Goal: Transaction & Acquisition: Purchase product/service

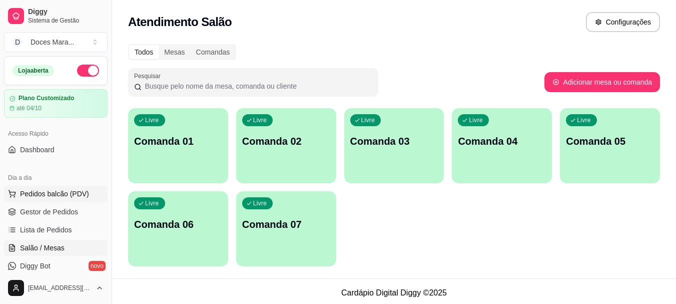
click at [62, 192] on span "Pedidos balcão (PDV)" at bounding box center [54, 194] width 69 height 10
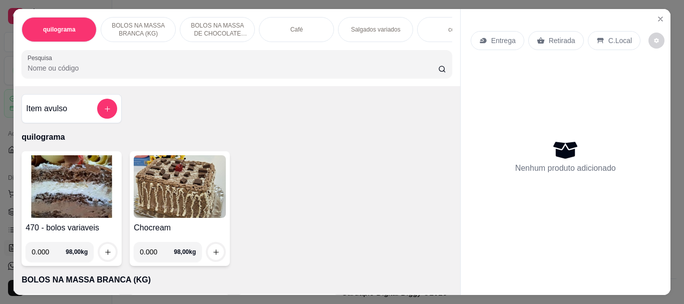
click at [293, 26] on p "Café" at bounding box center [296, 30] width 13 height 8
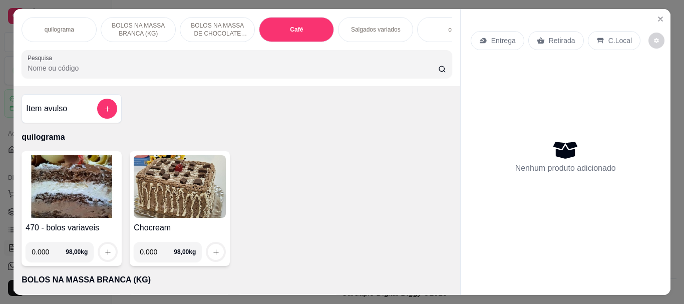
scroll to position [27, 0]
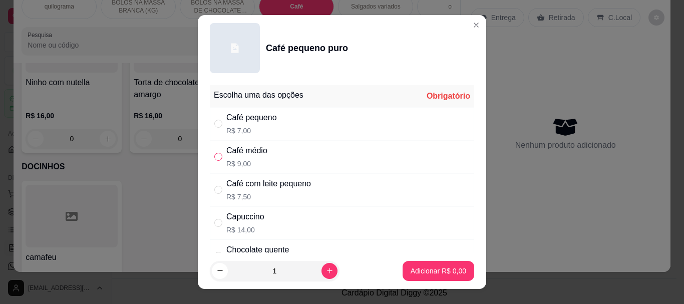
click at [215, 155] on input "" at bounding box center [218, 157] width 8 height 8
radio input "true"
click at [423, 265] on button "Adicionar R$ 9,00" at bounding box center [438, 271] width 70 height 20
type input "1"
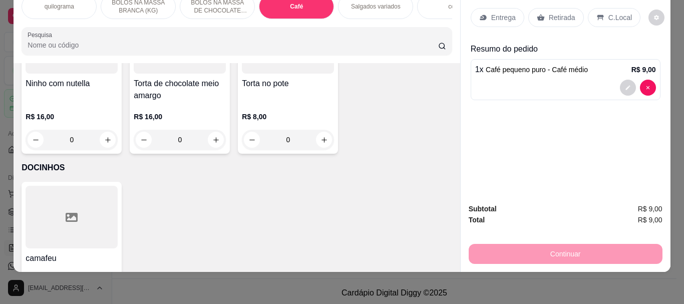
click at [109, 50] on input "Pesquisa" at bounding box center [233, 45] width 410 height 10
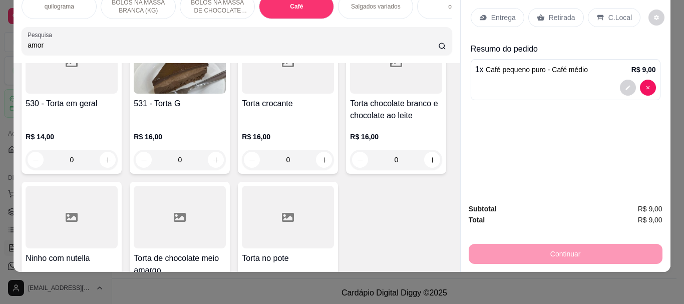
scroll to position [3720, 0]
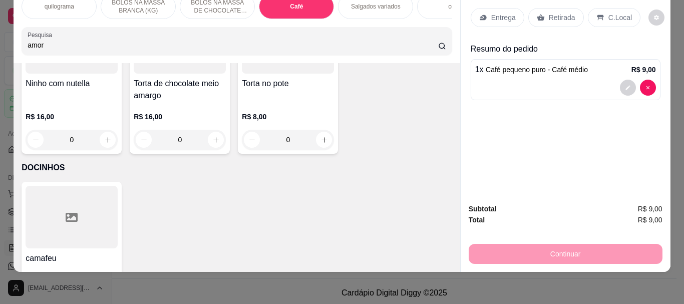
type input "amor"
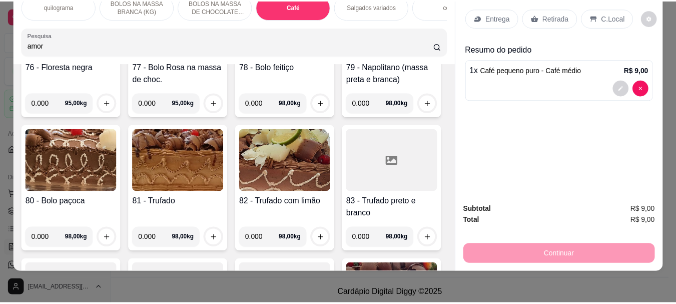
scroll to position [0, 0]
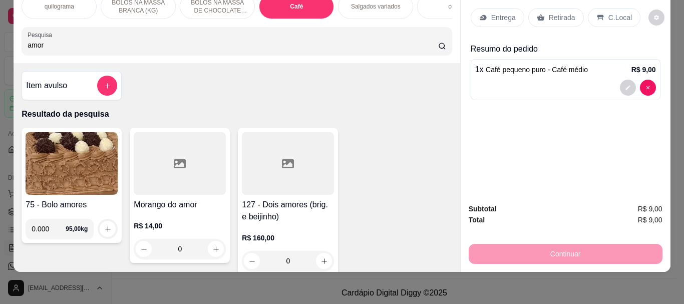
click at [180, 171] on div at bounding box center [180, 163] width 92 height 63
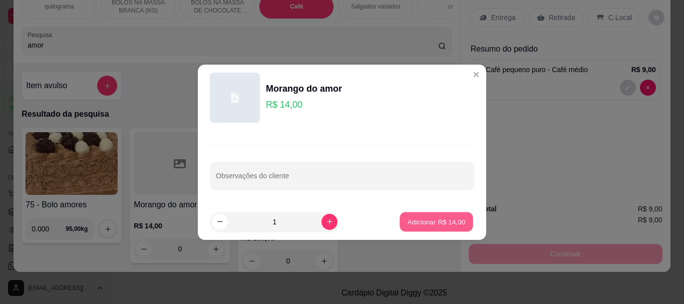
click at [448, 221] on p "Adicionar R$ 14,00" at bounding box center [436, 222] width 58 height 10
type input "1"
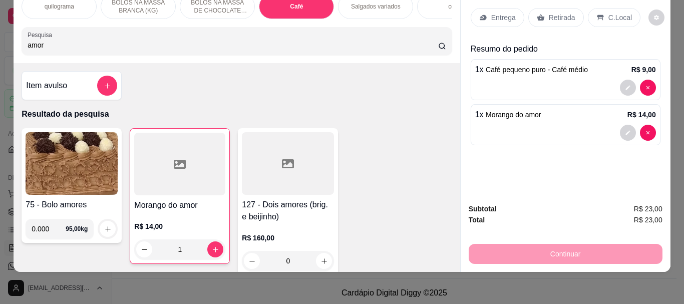
click at [566, 14] on p "Retirada" at bounding box center [561, 18] width 27 height 10
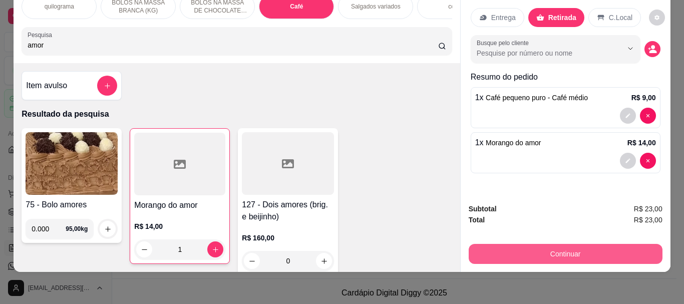
click at [562, 245] on button "Continuar" at bounding box center [565, 254] width 194 height 20
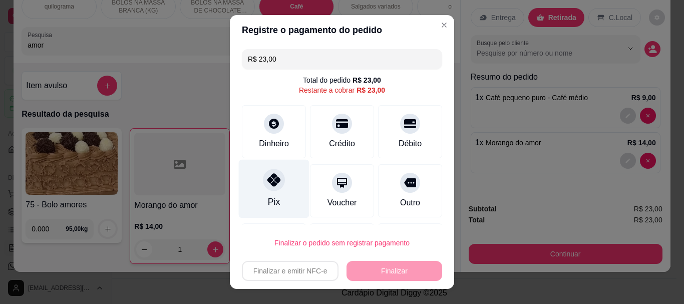
click at [269, 181] on icon at bounding box center [273, 180] width 13 height 13
type input "R$ 0,00"
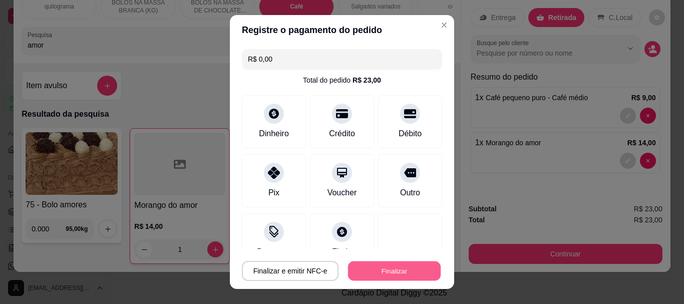
click at [384, 269] on button "Finalizar" at bounding box center [394, 271] width 93 height 20
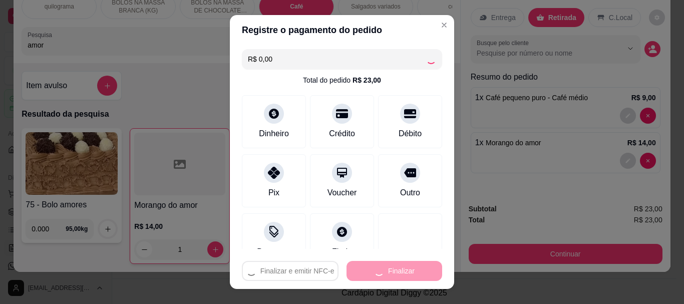
type input "0"
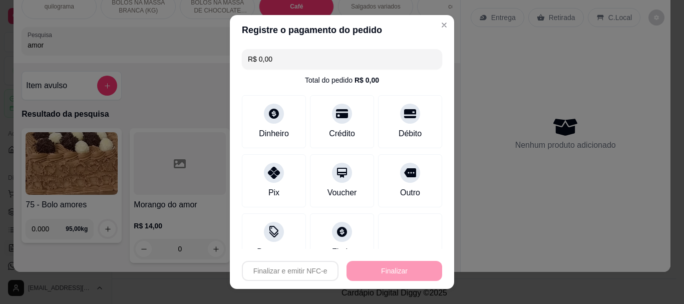
type input "-R$ 23,00"
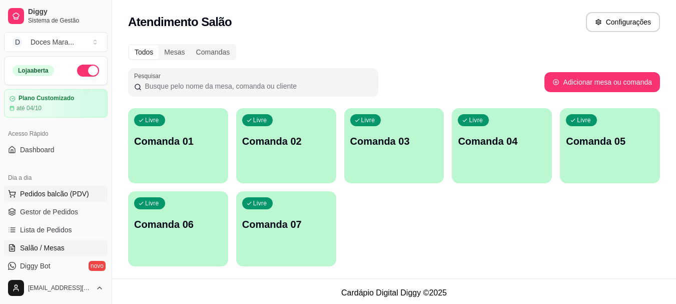
click at [40, 194] on span "Pedidos balcão (PDV)" at bounding box center [54, 194] width 69 height 10
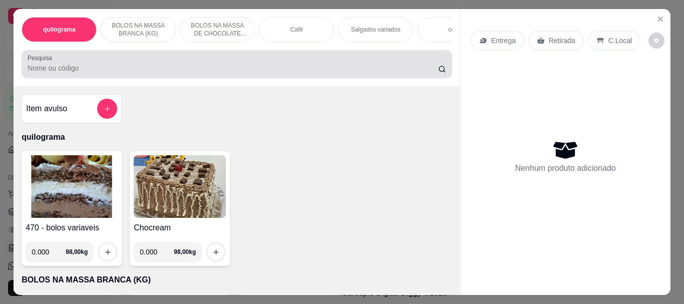
click at [101, 73] on input "Pesquisa" at bounding box center [233, 68] width 410 height 10
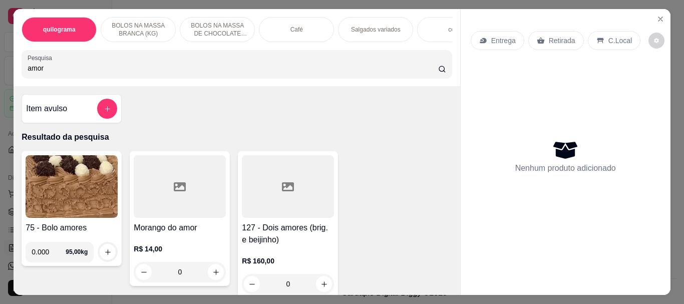
type input "amor"
click at [174, 213] on div at bounding box center [180, 186] width 92 height 63
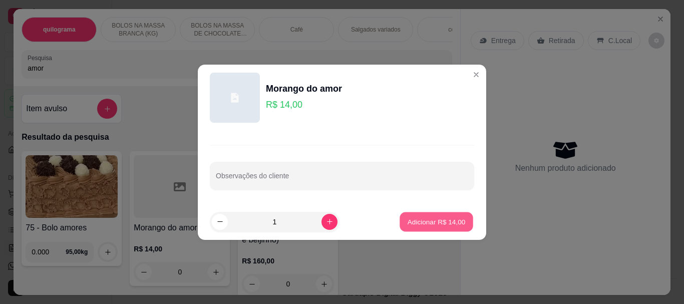
click at [408, 223] on p "Adicionar R$ 14,00" at bounding box center [436, 222] width 58 height 10
type input "1"
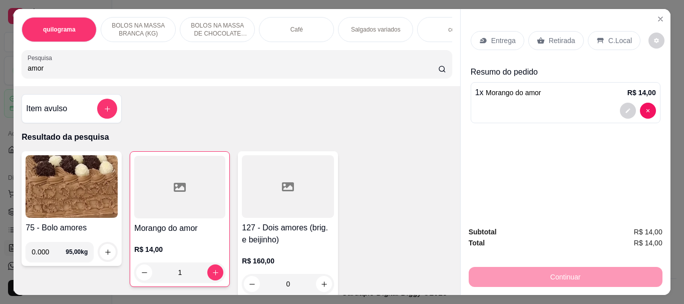
click at [567, 36] on p "Retirada" at bounding box center [561, 41] width 27 height 10
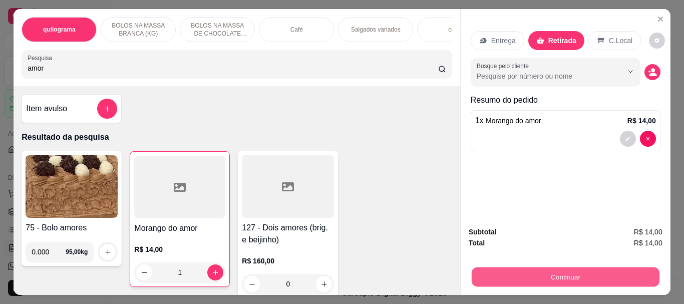
click at [567, 269] on button "Continuar" at bounding box center [565, 277] width 188 height 20
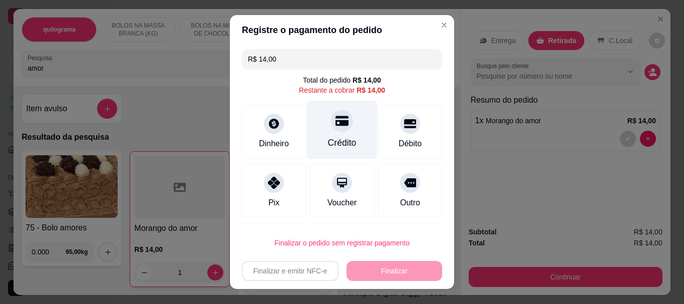
click at [335, 136] on div "Crédito" at bounding box center [342, 130] width 71 height 59
type input "R$ 0,00"
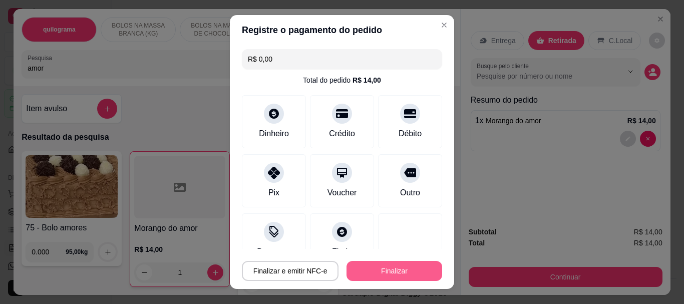
click at [371, 267] on button "Finalizar" at bounding box center [394, 271] width 96 height 20
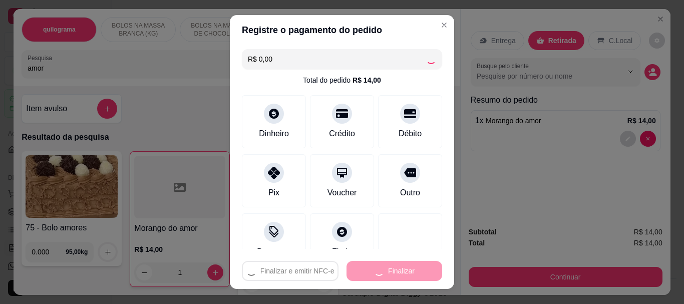
type input "0"
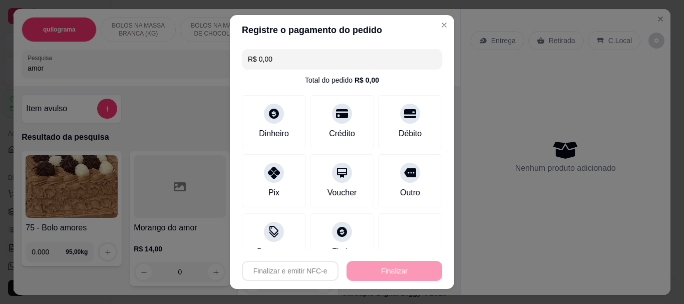
type input "-R$ 14,00"
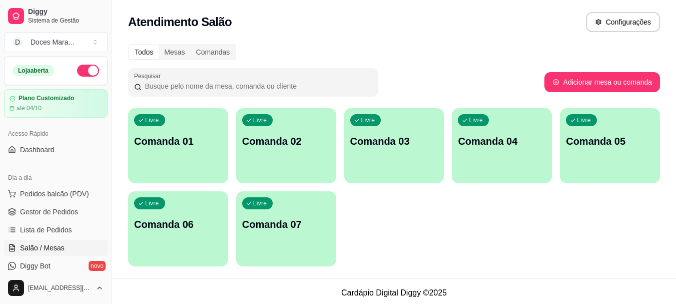
click at [451, 243] on div "Livre Comanda 01 Livre Comanda 02 Livre Comanda 03 Livre Comanda 04 Livre Coman…" at bounding box center [394, 187] width 532 height 158
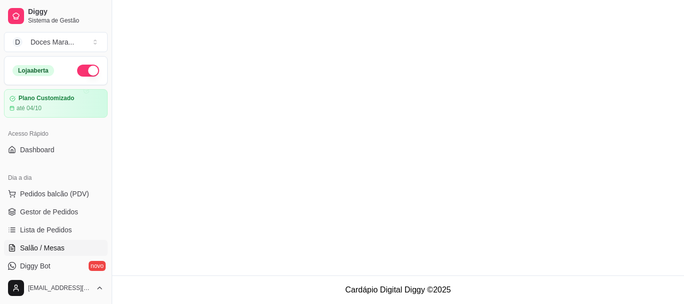
click at [370, 148] on main at bounding box center [397, 137] width 571 height 275
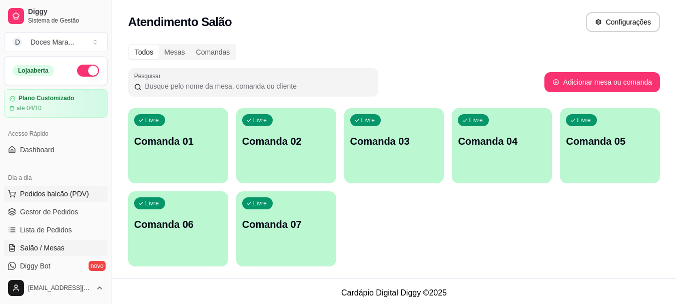
click at [57, 193] on span "Pedidos balcão (PDV)" at bounding box center [54, 194] width 69 height 10
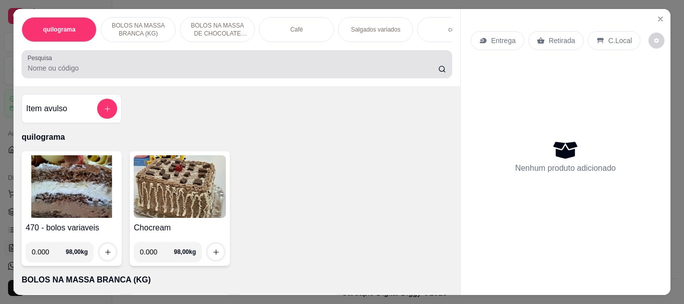
click at [238, 61] on div at bounding box center [237, 64] width 418 height 20
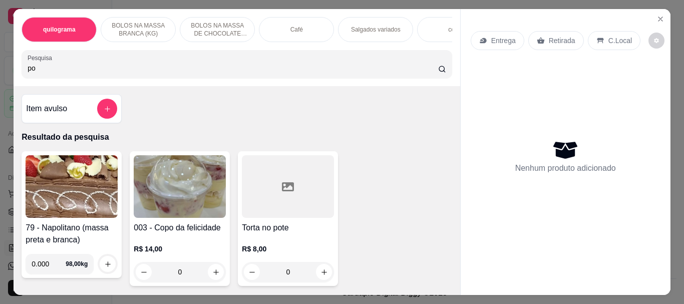
type input "po"
click at [251, 197] on div at bounding box center [288, 186] width 92 height 63
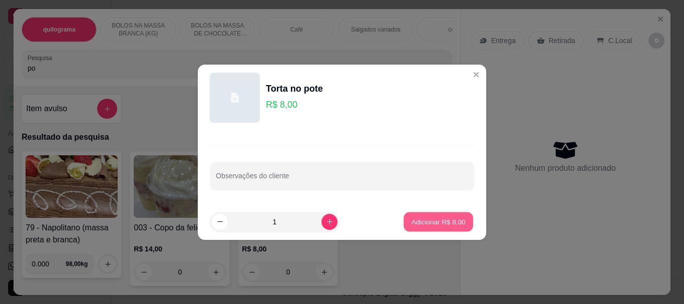
click at [421, 218] on p "Adicionar R$ 8,00" at bounding box center [438, 222] width 54 height 10
type input "1"
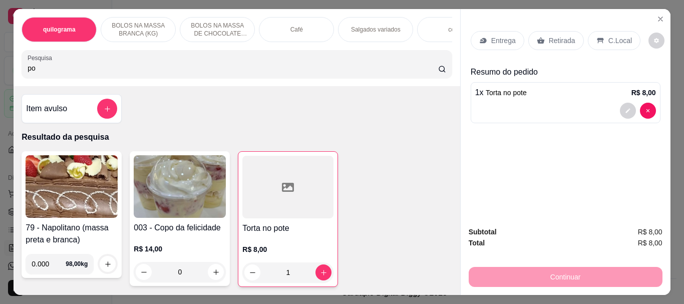
click at [548, 37] on p "Retirada" at bounding box center [561, 41] width 27 height 10
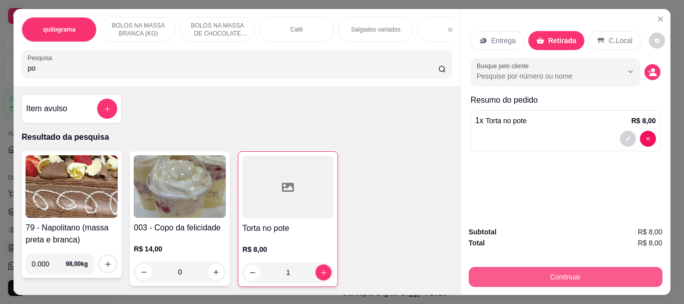
click at [562, 269] on button "Continuar" at bounding box center [565, 277] width 194 height 20
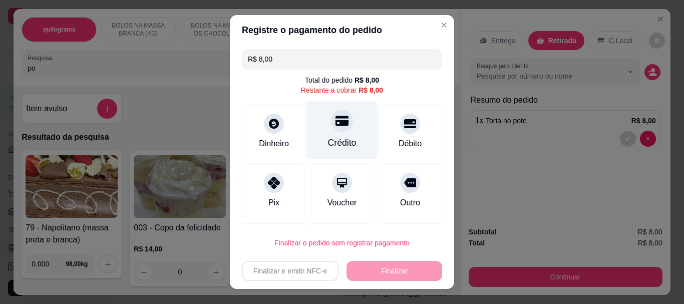
click at [324, 130] on div "Crédito" at bounding box center [342, 130] width 71 height 59
type input "R$ 0,00"
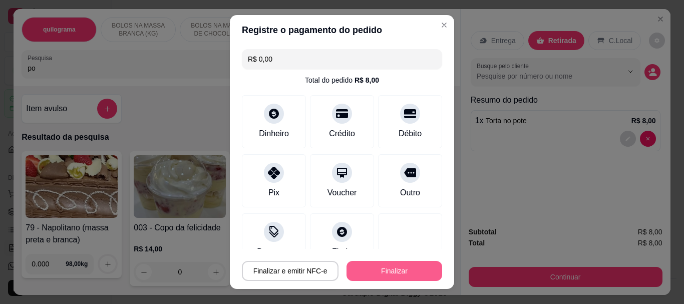
click at [373, 268] on button "Finalizar" at bounding box center [394, 271] width 96 height 20
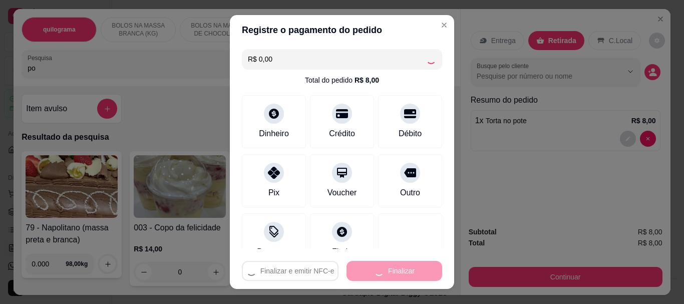
type input "0"
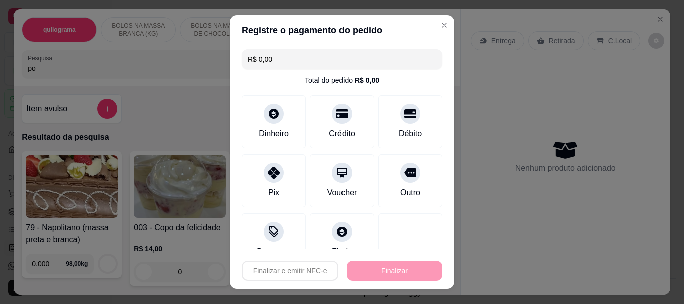
type input "-R$ 8,00"
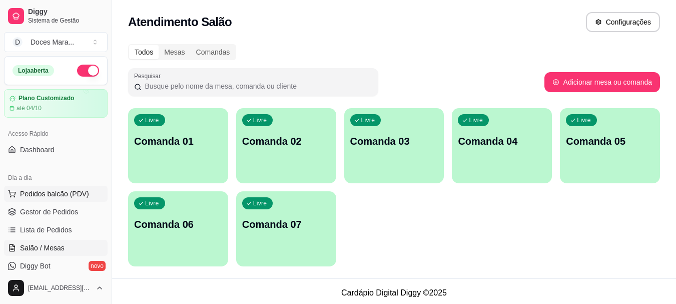
click at [63, 191] on span "Pedidos balcão (PDV)" at bounding box center [54, 194] width 69 height 10
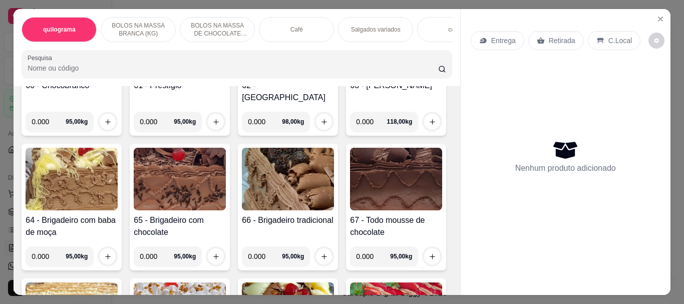
scroll to position [1651, 0]
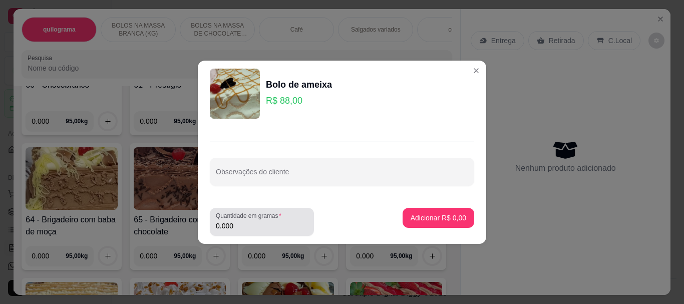
click at [237, 229] on input "0.000" at bounding box center [262, 226] width 92 height 10
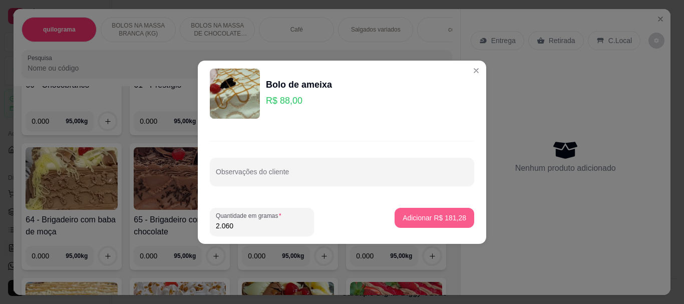
type input "2.060"
click at [421, 214] on p "Adicionar R$ 181,28" at bounding box center [434, 218] width 64 height 10
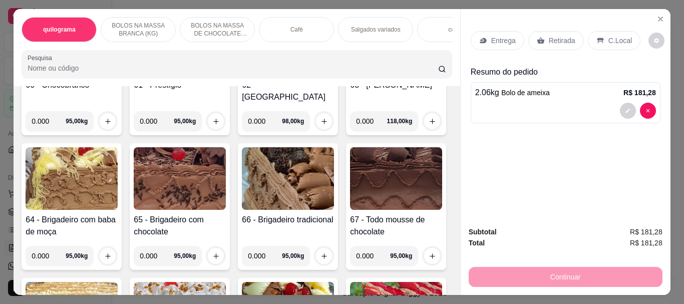
click at [548, 40] on p "Retirada" at bounding box center [561, 41] width 27 height 10
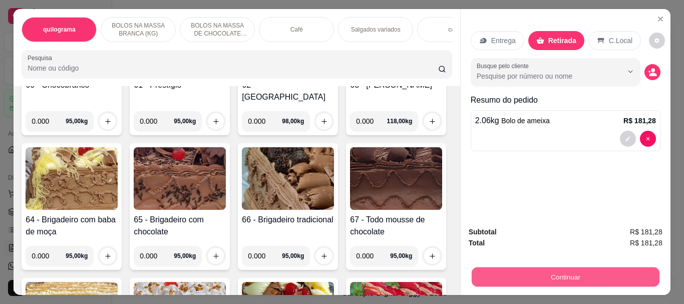
click at [546, 271] on button "Continuar" at bounding box center [565, 277] width 188 height 20
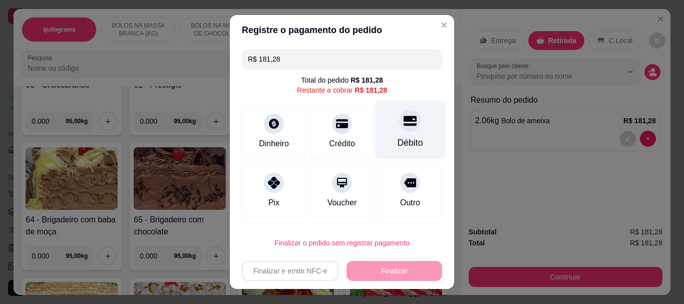
click at [397, 140] on div "Débito" at bounding box center [410, 143] width 26 height 13
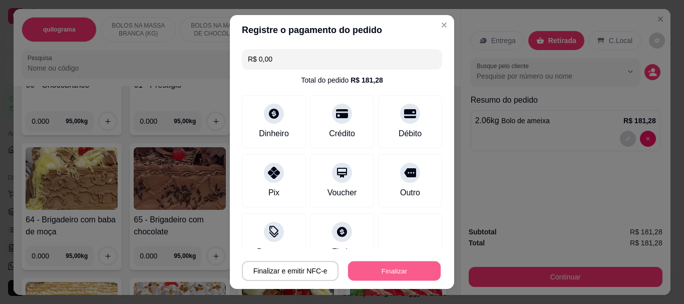
click at [372, 266] on button "Finalizar" at bounding box center [394, 271] width 93 height 20
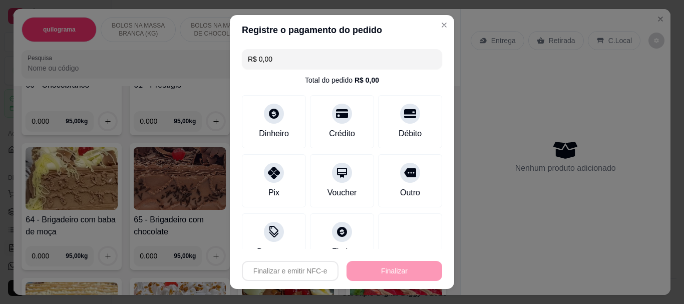
type input "-R$ 181,28"
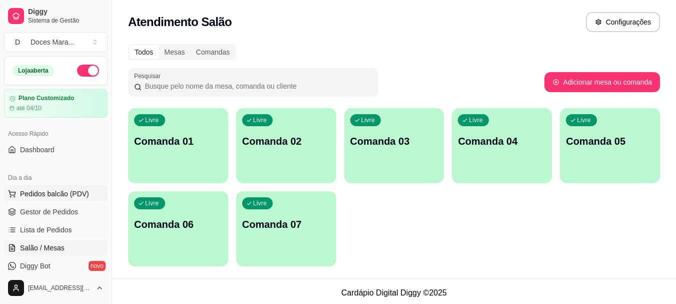
click at [45, 191] on span "Pedidos balcão (PDV)" at bounding box center [54, 194] width 69 height 10
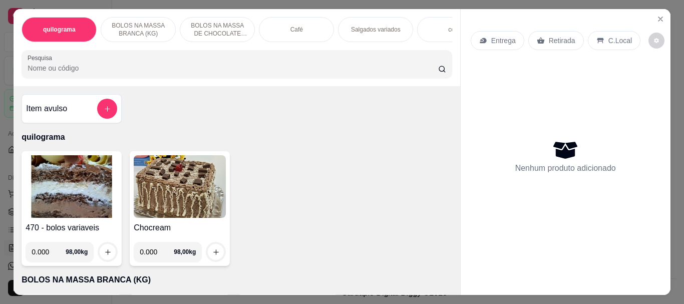
select select "ALL"
select select "0"
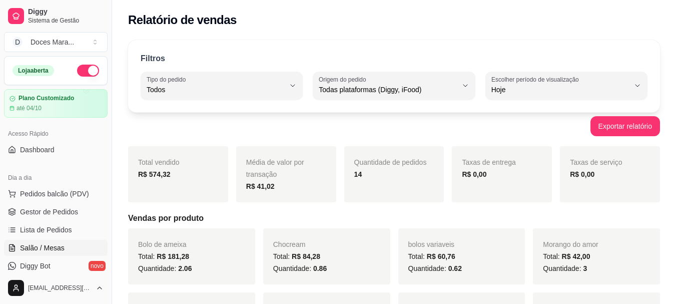
click at [62, 247] on span "Salão / Mesas" at bounding box center [42, 248] width 45 height 10
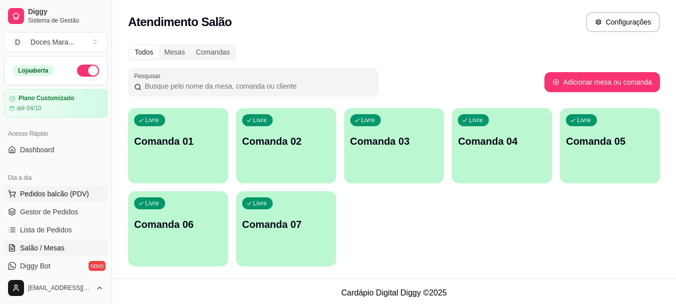
click at [62, 194] on span "Pedidos balcão (PDV)" at bounding box center [54, 194] width 69 height 10
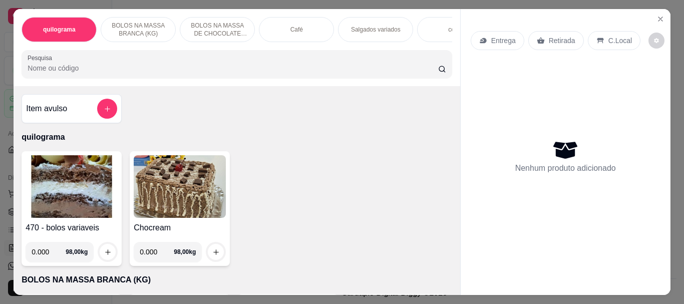
drag, startPoint x: 150, startPoint y: 69, endPoint x: 149, endPoint y: 54, distance: 15.5
click at [150, 67] on input "Pesquisa" at bounding box center [233, 68] width 410 height 10
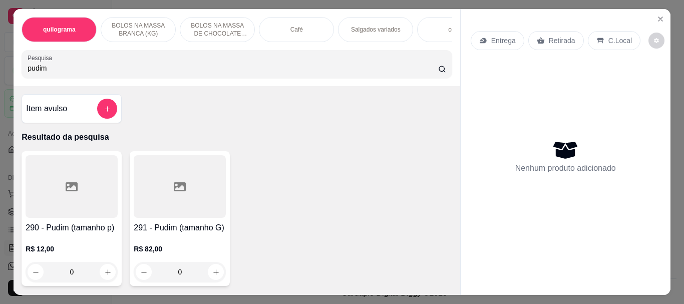
type input "pudim"
click at [95, 193] on div at bounding box center [72, 186] width 92 height 63
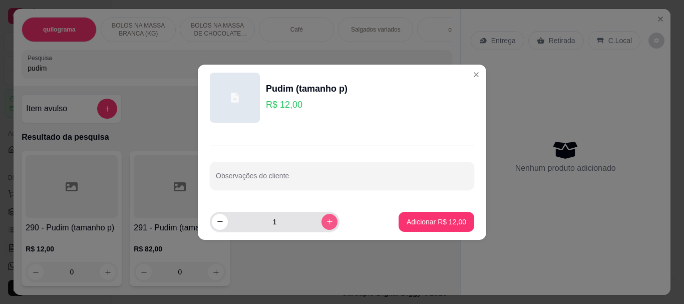
click at [321, 224] on button "increase-product-quantity" at bounding box center [329, 222] width 16 height 16
type input "2"
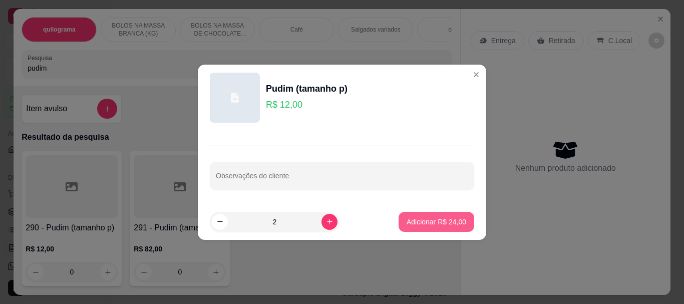
click at [408, 226] on p "Adicionar R$ 24,00" at bounding box center [436, 222] width 60 height 10
type input "2"
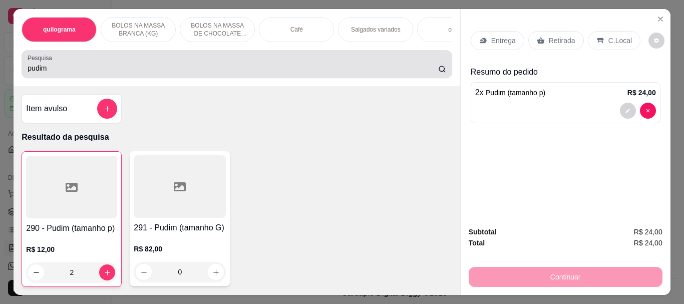
click at [47, 62] on label "Pesquisa" at bounding box center [42, 58] width 28 height 9
click at [47, 66] on input "pudim" at bounding box center [233, 68] width 410 height 10
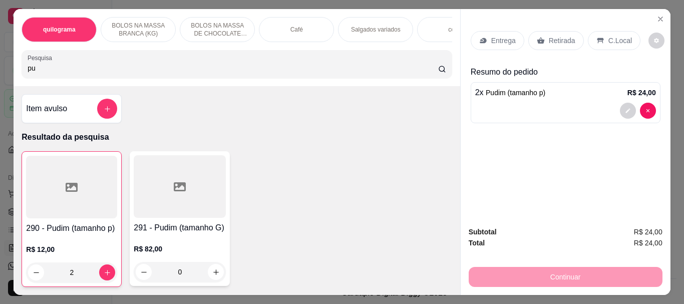
type input "p"
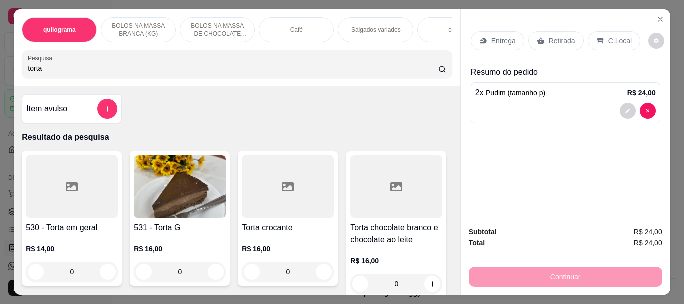
type input "torta"
click at [183, 194] on img at bounding box center [180, 186] width 92 height 63
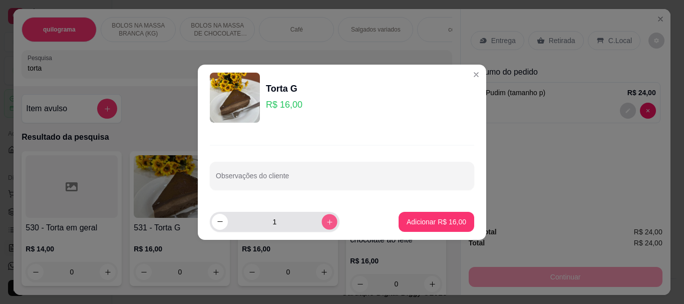
click at [326, 220] on icon "increase-product-quantity" at bounding box center [330, 222] width 8 height 8
type input "2"
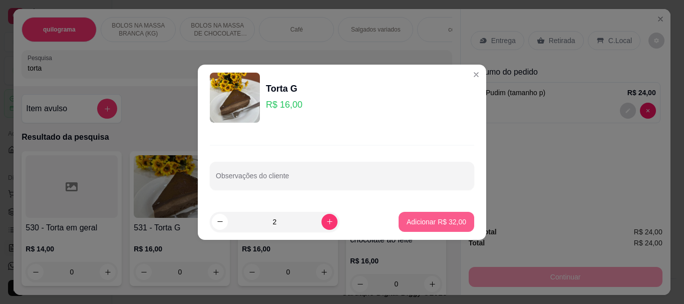
click at [412, 223] on p "Adicionar R$ 32,00" at bounding box center [436, 222] width 60 height 10
type input "2"
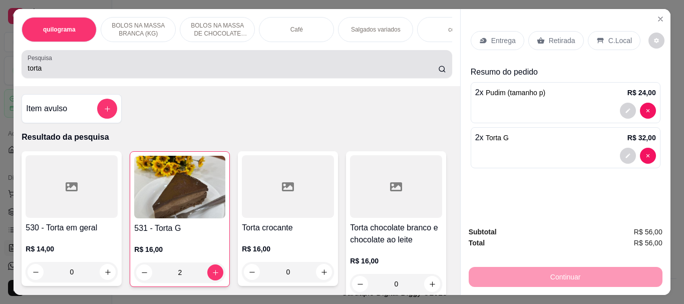
click at [51, 73] on input "torta" at bounding box center [233, 68] width 410 height 10
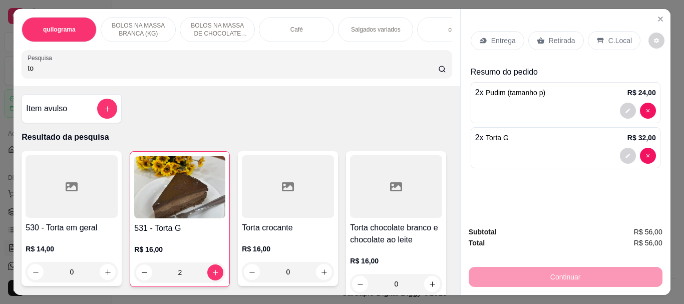
type input "t"
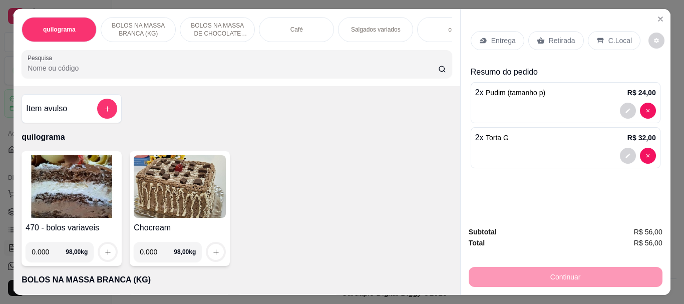
click at [270, 36] on div "Café" at bounding box center [296, 29] width 75 height 25
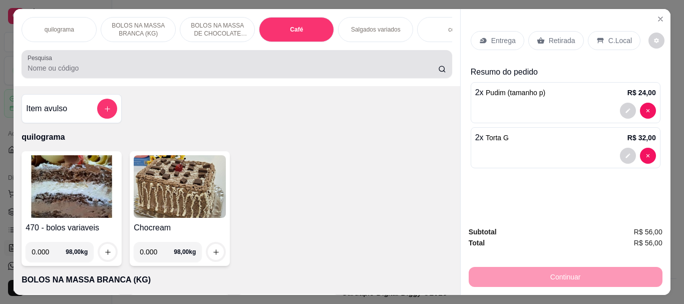
scroll to position [27, 0]
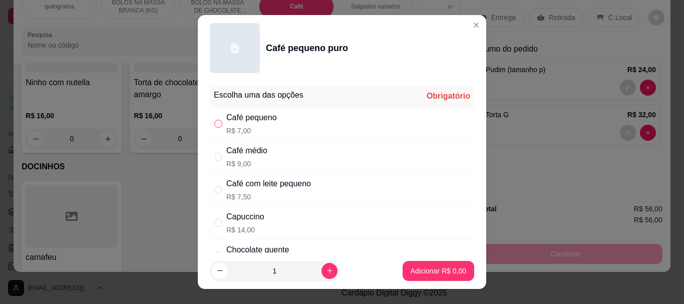
click at [214, 123] on input "" at bounding box center [218, 124] width 8 height 8
radio input "true"
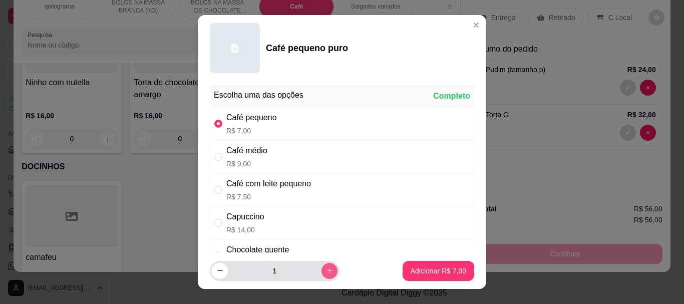
click at [322, 272] on button "increase-product-quantity" at bounding box center [329, 271] width 16 height 16
type input "3"
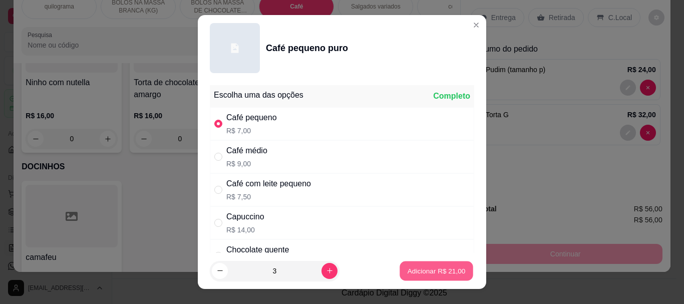
click at [404, 265] on button "Adicionar R$ 21,00" at bounding box center [436, 271] width 74 height 20
type input "3"
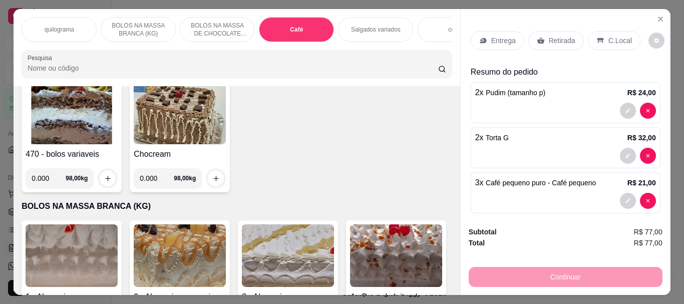
scroll to position [0, 0]
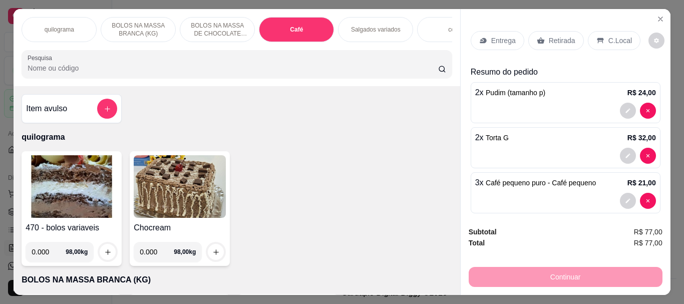
click at [559, 40] on p "Retirada" at bounding box center [561, 41] width 27 height 10
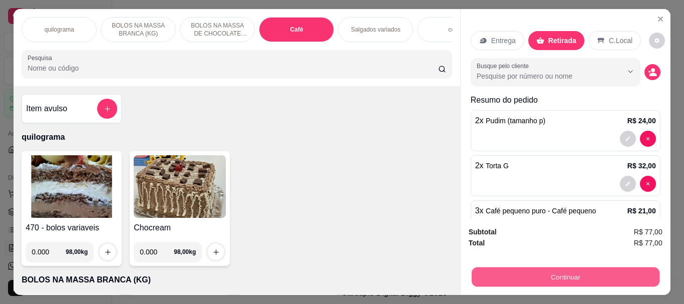
click at [555, 274] on button "Continuar" at bounding box center [565, 277] width 188 height 20
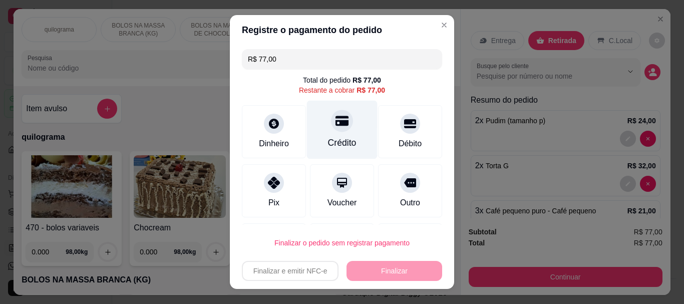
click at [335, 125] on icon at bounding box center [341, 121] width 13 height 10
type input "R$ 0,00"
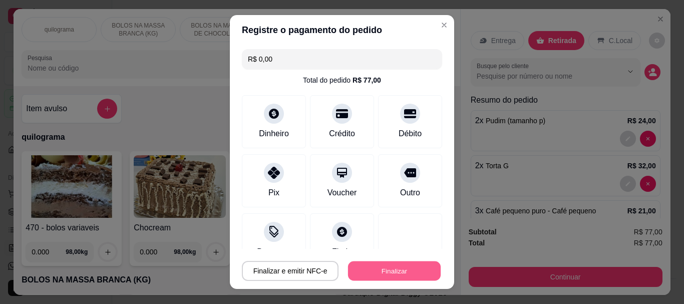
click at [396, 273] on button "Finalizar" at bounding box center [394, 271] width 93 height 20
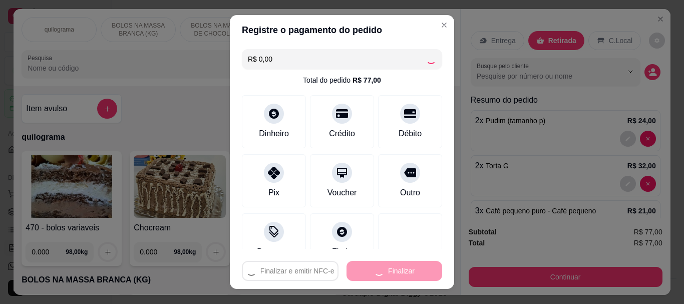
type input "0"
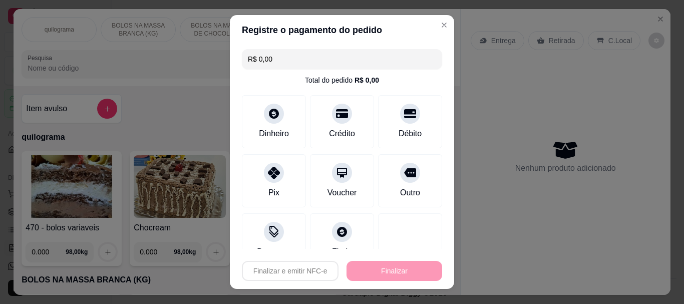
type input "-R$ 77,00"
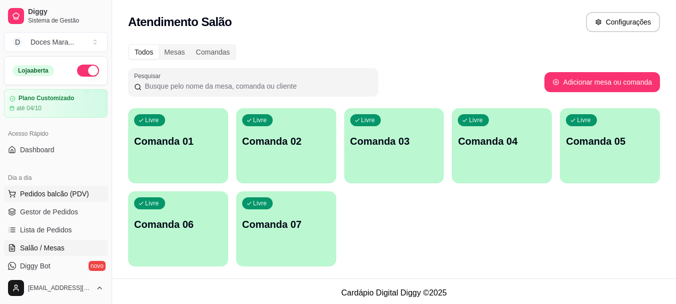
click at [43, 194] on span "Pedidos balcão (PDV)" at bounding box center [54, 194] width 69 height 10
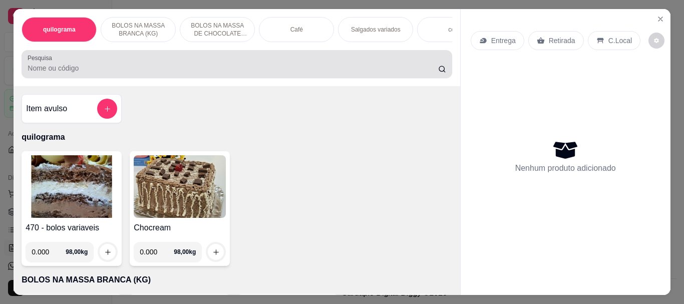
click at [70, 73] on input "Pesquisa" at bounding box center [233, 68] width 410 height 10
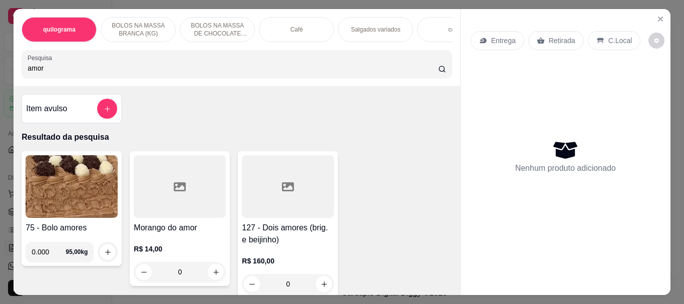
type input "amor"
click at [172, 211] on div at bounding box center [180, 186] width 92 height 63
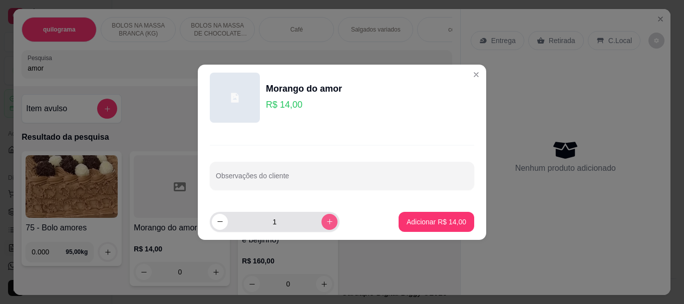
click at [327, 221] on icon "increase-product-quantity" at bounding box center [330, 222] width 6 height 6
type input "5"
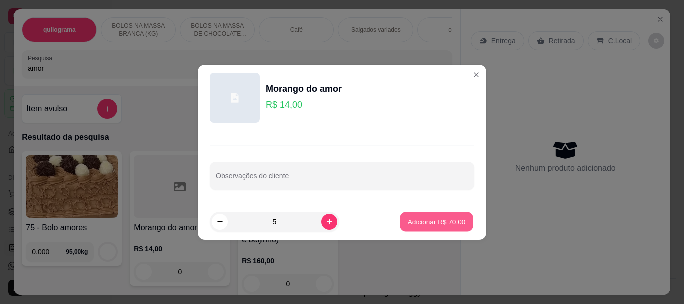
click at [407, 225] on p "Adicionar R$ 70,00" at bounding box center [436, 222] width 58 height 10
type input "5"
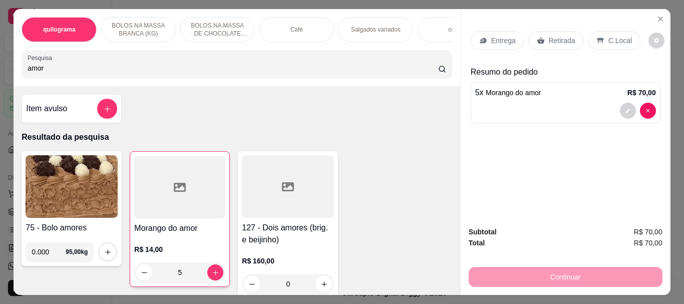
click at [48, 73] on input "amor" at bounding box center [233, 68] width 410 height 10
type input "a"
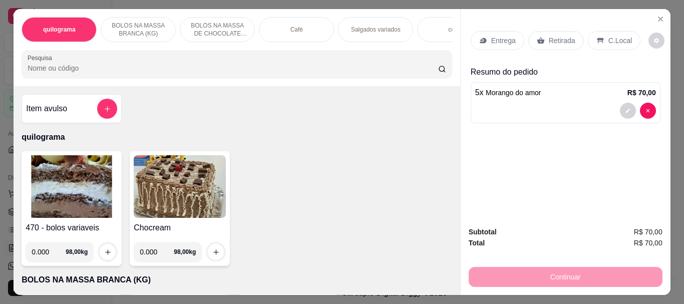
click at [58, 181] on img at bounding box center [72, 186] width 92 height 63
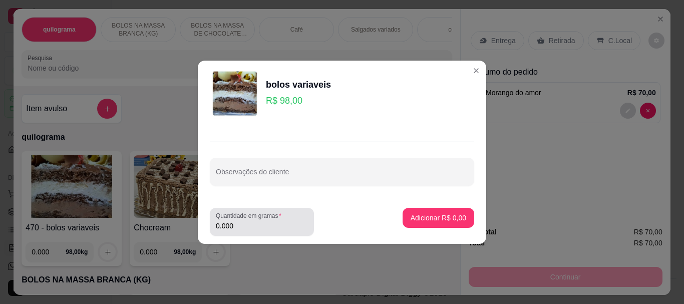
click at [260, 227] on input "0.000" at bounding box center [262, 226] width 92 height 10
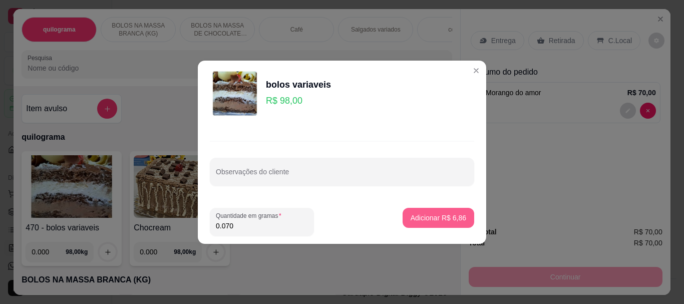
type input "0.070"
click at [415, 212] on button "Adicionar R$ 6,86" at bounding box center [438, 218] width 72 height 20
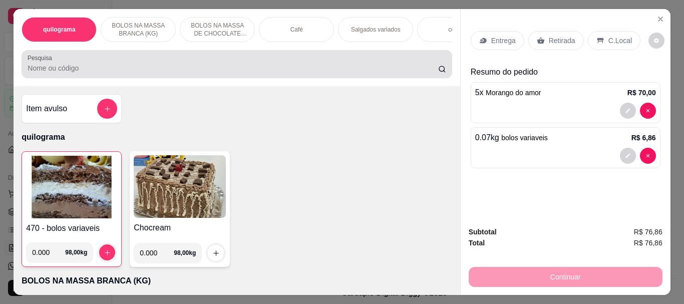
click at [22, 67] on div "Pesquisa" at bounding box center [237, 64] width 430 height 28
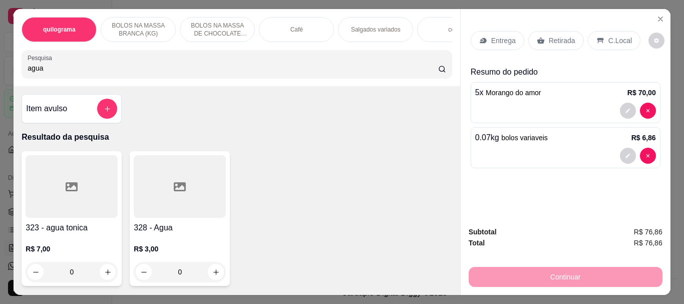
type input "agua"
click at [159, 181] on div at bounding box center [180, 186] width 92 height 63
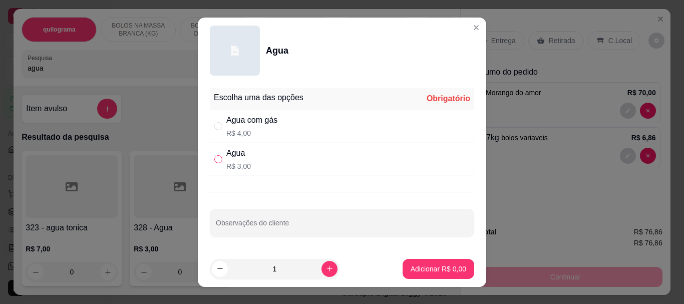
click at [214, 159] on input "" at bounding box center [218, 159] width 8 height 8
radio input "true"
click at [309, 266] on input "1" at bounding box center [275, 269] width 94 height 20
click at [326, 266] on icon "increase-product-quantity" at bounding box center [330, 269] width 8 height 8
type input "2"
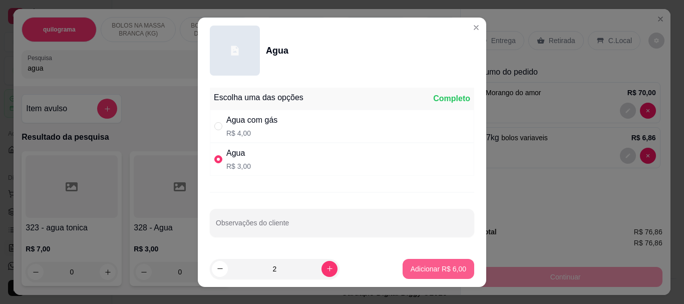
click at [424, 266] on p "Adicionar R$ 6,00" at bounding box center [438, 269] width 56 height 10
type input "2"
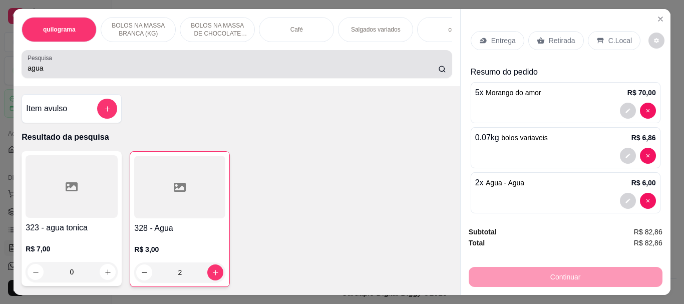
click at [41, 73] on input "agua" at bounding box center [233, 68] width 410 height 10
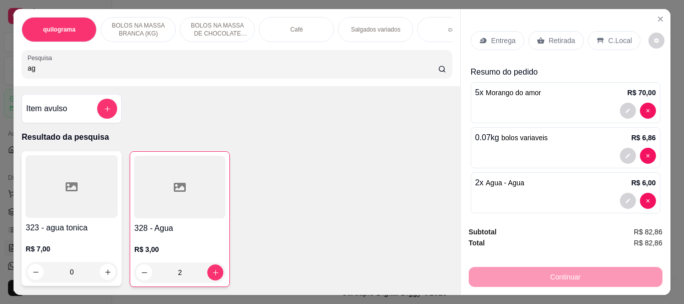
type input "a"
click at [259, 29] on div "Café" at bounding box center [296, 29] width 75 height 25
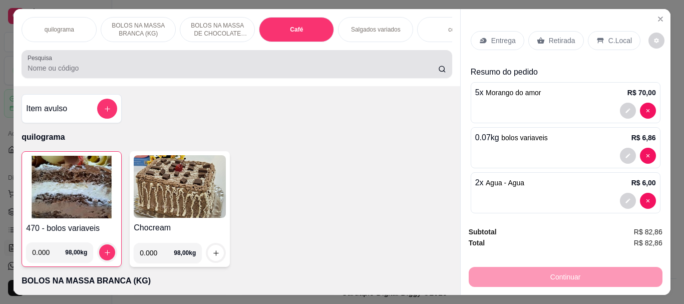
scroll to position [27, 0]
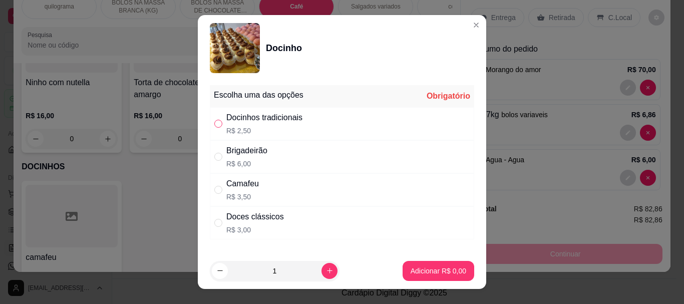
click at [217, 124] on input "" at bounding box center [218, 124] width 8 height 8
radio input "true"
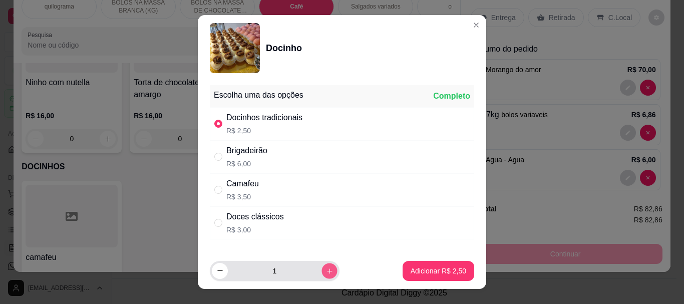
click at [321, 264] on button "increase-product-quantity" at bounding box center [329, 271] width 16 height 16
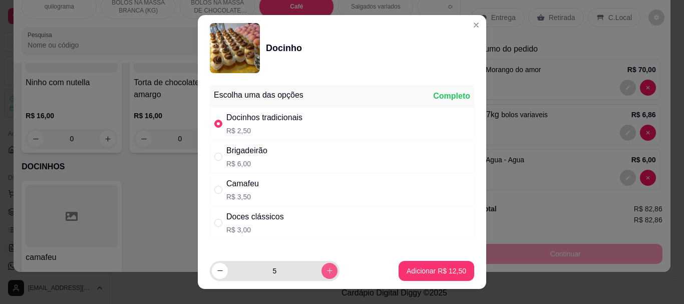
type input "6"
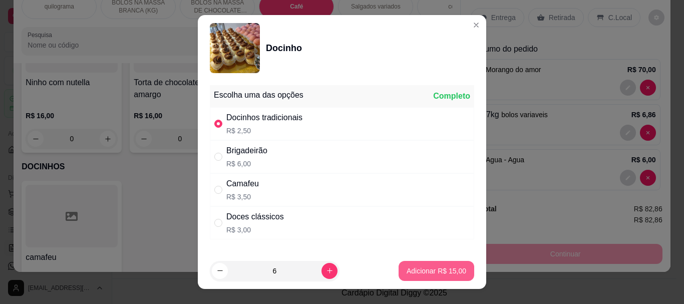
click at [426, 271] on p "Adicionar R$ 15,00" at bounding box center [436, 271] width 60 height 10
type input "6"
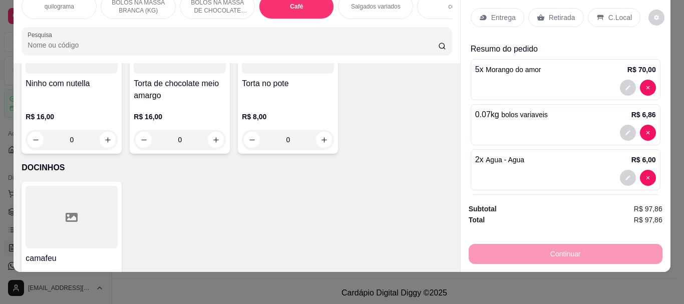
click at [565, 13] on p "Retirada" at bounding box center [561, 18] width 27 height 10
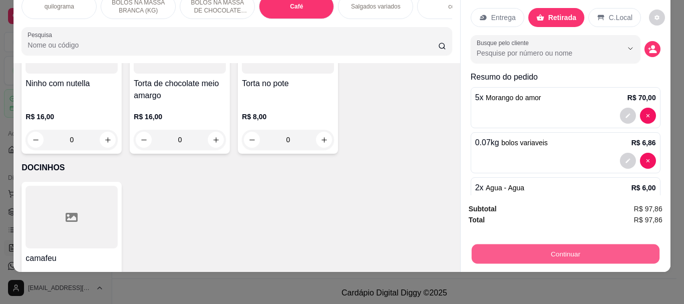
click at [562, 246] on button "Continuar" at bounding box center [565, 254] width 188 height 20
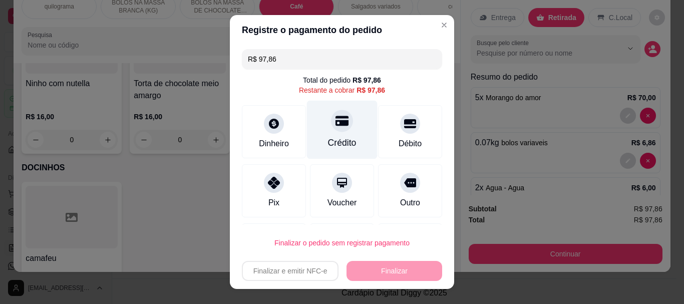
click at [335, 137] on div "Crédito" at bounding box center [342, 143] width 29 height 13
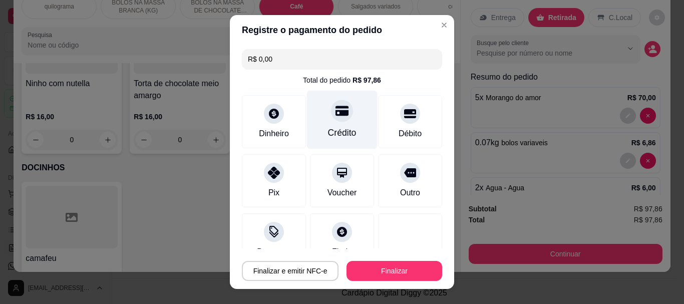
type input "R$ 0,00"
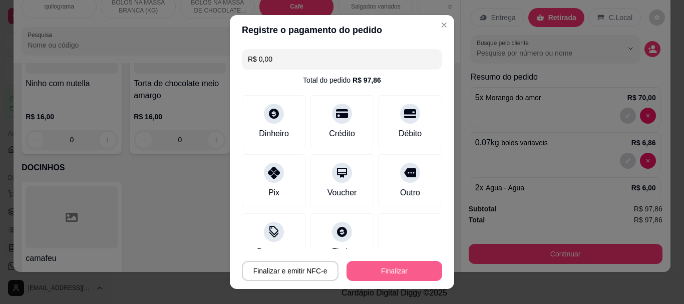
click at [382, 269] on button "Finalizar" at bounding box center [394, 271] width 96 height 20
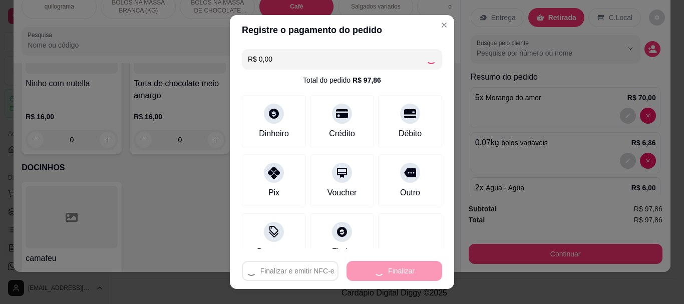
type input "0"
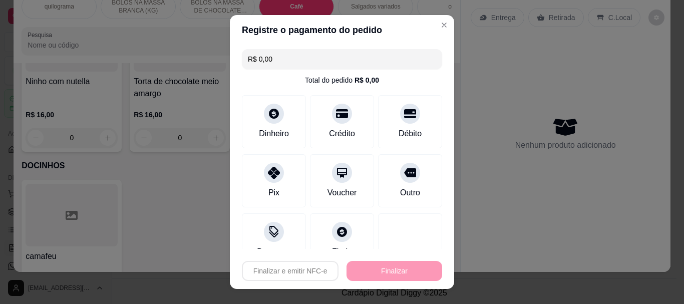
type input "-R$ 97,86"
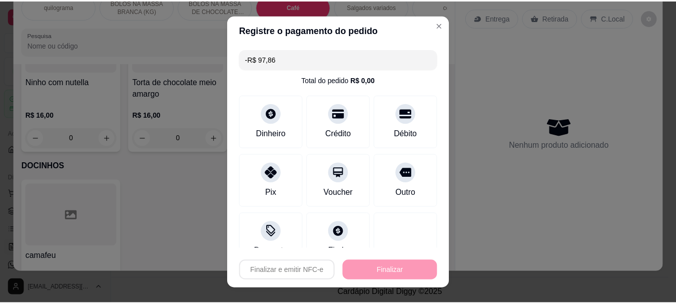
scroll to position [3545, 0]
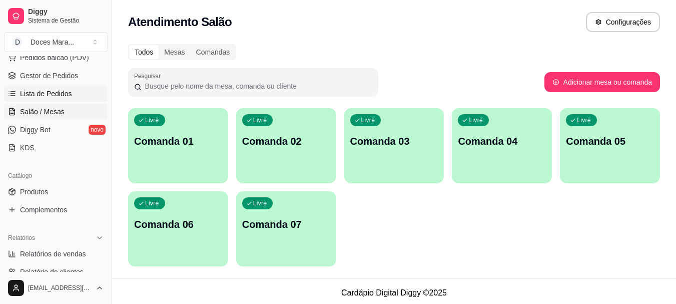
scroll to position [150, 0]
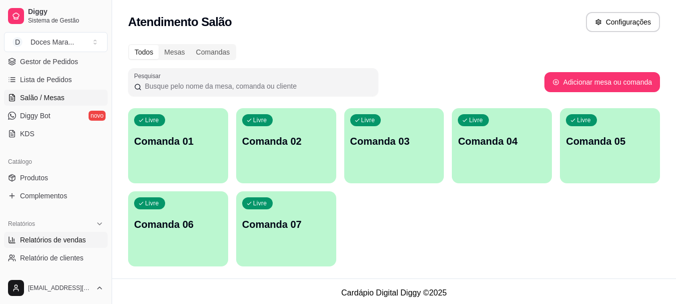
click at [54, 238] on span "Relatórios de vendas" at bounding box center [53, 240] width 66 height 10
select select "ALL"
select select "0"
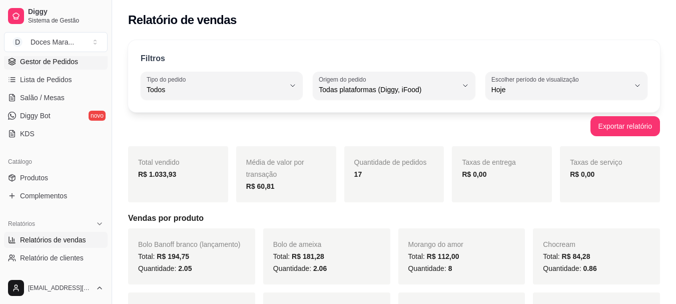
click at [42, 60] on span "Gestor de Pedidos" at bounding box center [49, 62] width 58 height 10
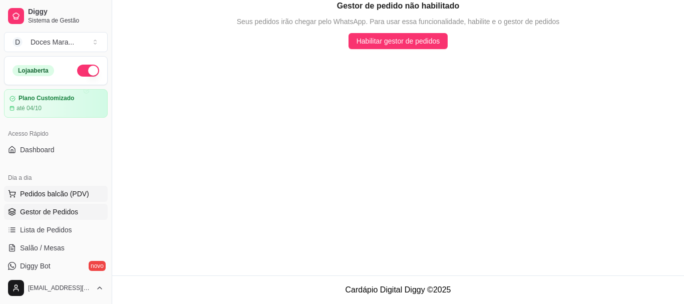
click at [58, 197] on span "Pedidos balcão (PDV)" at bounding box center [54, 194] width 69 height 10
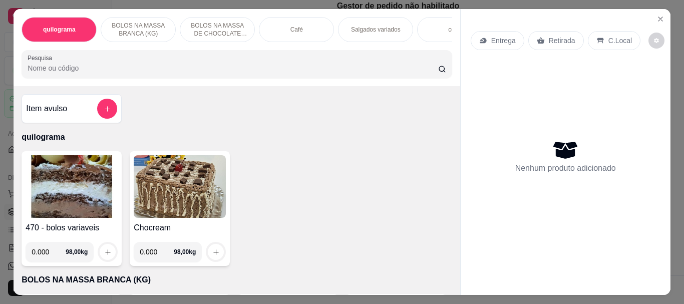
click at [286, 29] on div "Café" at bounding box center [296, 29] width 75 height 25
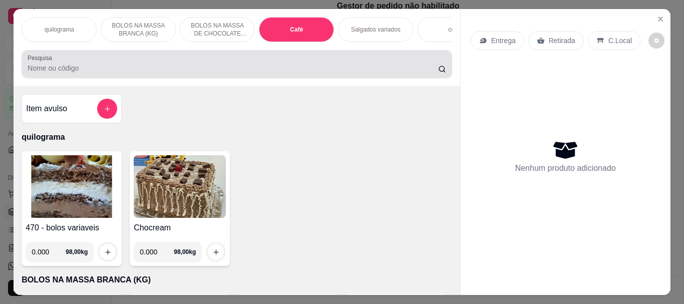
scroll to position [27, 0]
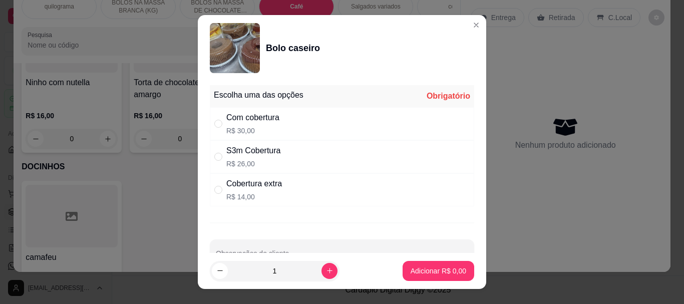
click at [219, 158] on div "" at bounding box center [220, 156] width 12 height 11
radio input "true"
click at [445, 270] on p "Adicionar R$ 26,00" at bounding box center [436, 271] width 58 height 10
type input "1"
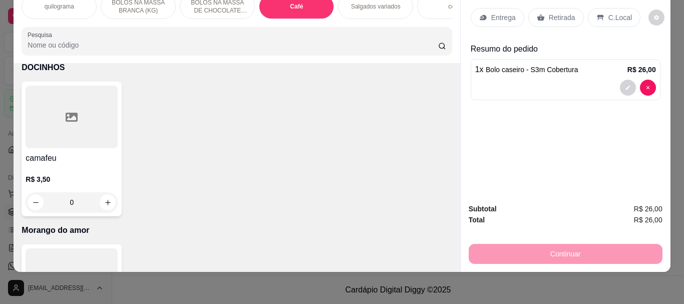
scroll to position [3445, 0]
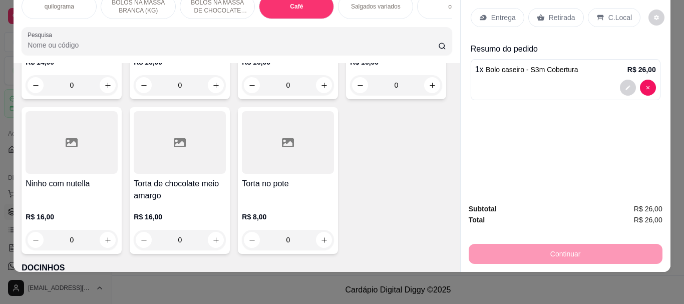
click at [548, 13] on p "Retirada" at bounding box center [561, 18] width 27 height 10
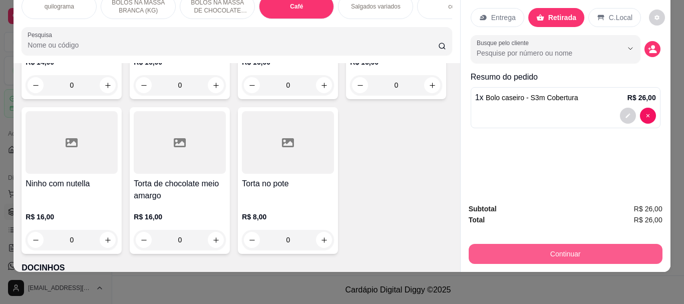
click at [561, 249] on button "Continuar" at bounding box center [565, 254] width 194 height 20
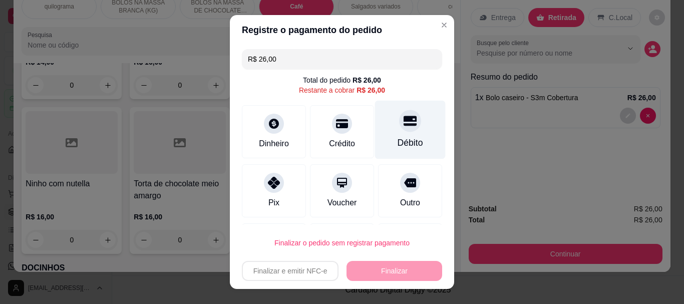
click at [397, 139] on div "Débito" at bounding box center [410, 143] width 26 height 13
type input "R$ 0,00"
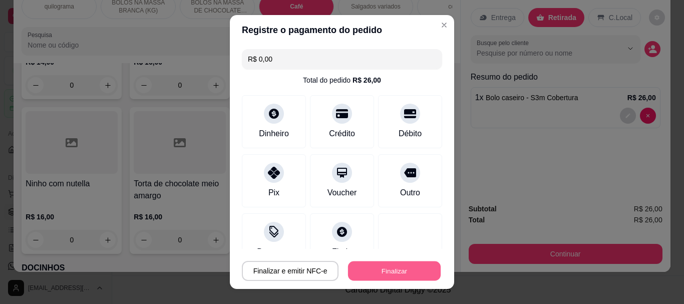
click at [384, 266] on button "Finalizar" at bounding box center [394, 271] width 93 height 20
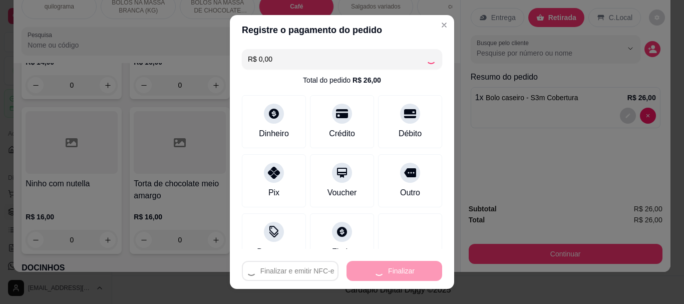
type input "0"
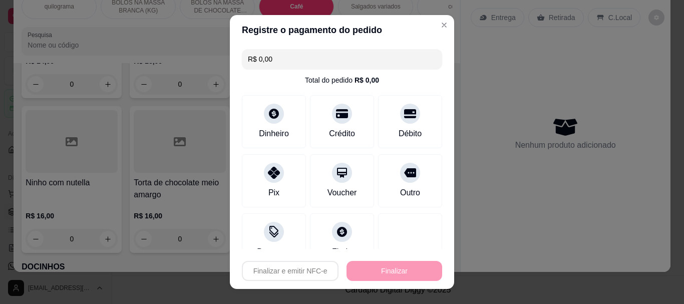
type input "-R$ 26,00"
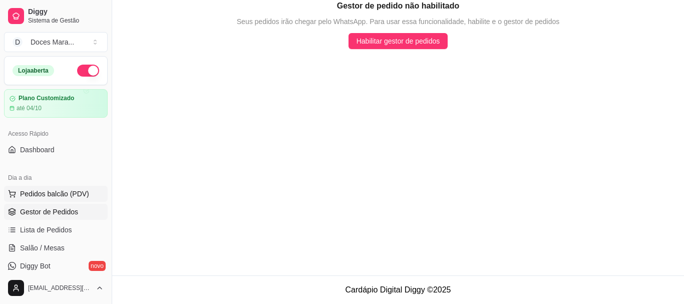
click at [54, 191] on span "Pedidos balcão (PDV)" at bounding box center [54, 194] width 69 height 10
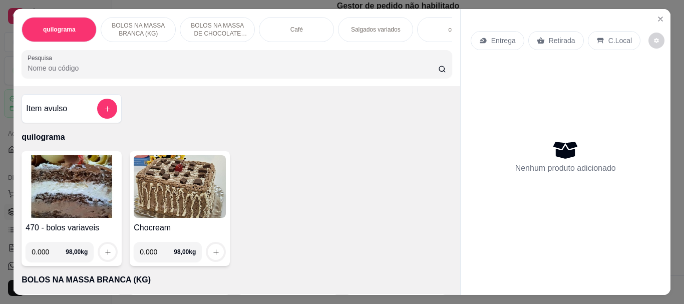
click at [307, 28] on div "Café" at bounding box center [296, 29] width 75 height 25
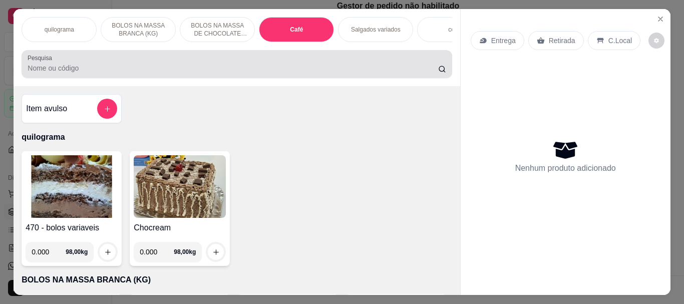
scroll to position [27, 0]
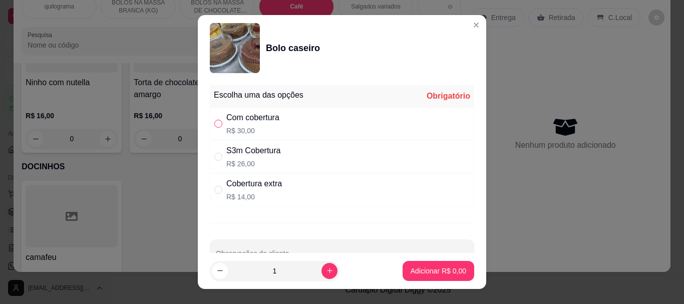
click at [214, 125] on input "" at bounding box center [218, 124] width 8 height 8
radio input "true"
click at [425, 267] on p "Adicionar R$ 30,00" at bounding box center [436, 271] width 58 height 10
type input "1"
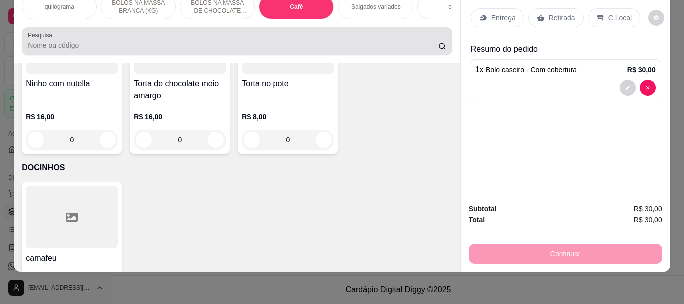
click at [51, 40] on div at bounding box center [237, 41] width 418 height 20
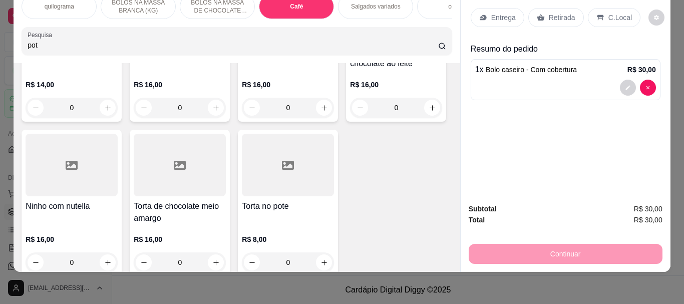
scroll to position [3708, 0]
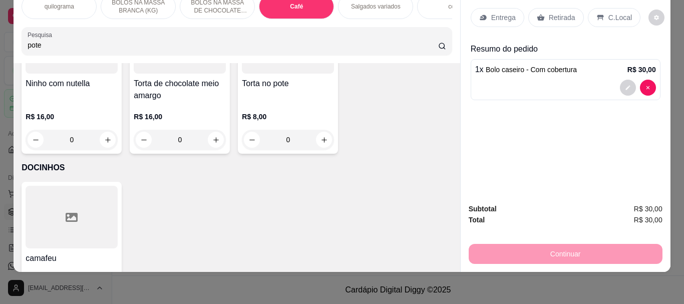
type input "pote"
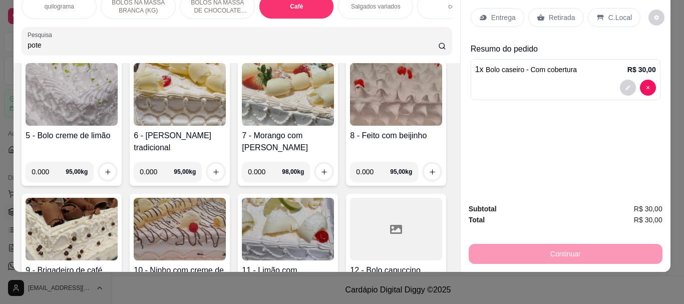
scroll to position [0, 0]
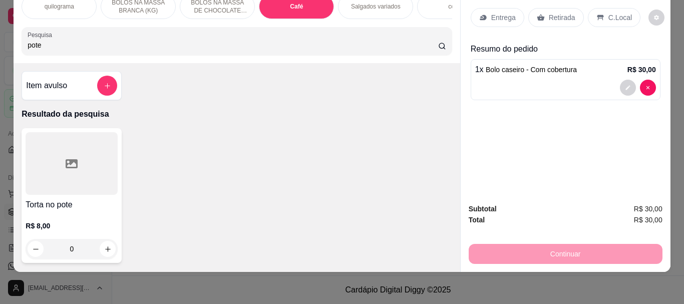
click at [54, 168] on div at bounding box center [72, 163] width 92 height 63
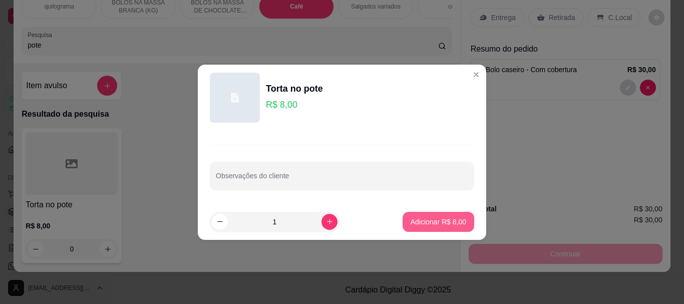
click at [441, 223] on p "Adicionar R$ 8,00" at bounding box center [438, 222] width 56 height 10
type input "1"
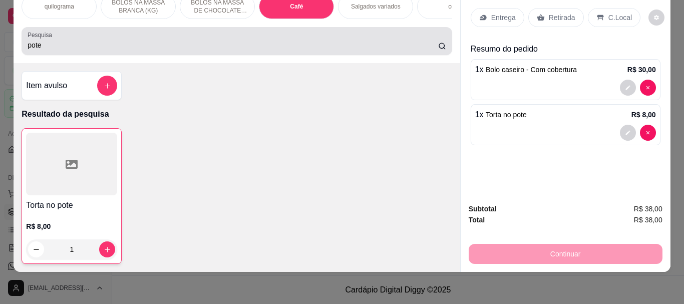
click at [128, 48] on input "pote" at bounding box center [233, 45] width 410 height 10
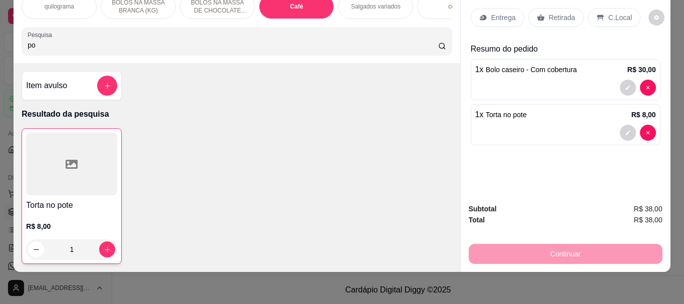
type input "p"
type input "h2o"
click at [66, 159] on icon at bounding box center [72, 164] width 12 height 12
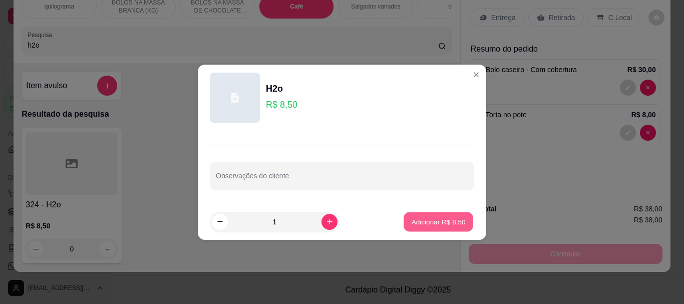
click at [427, 221] on p "Adicionar R$ 8,50" at bounding box center [438, 222] width 54 height 10
type input "1"
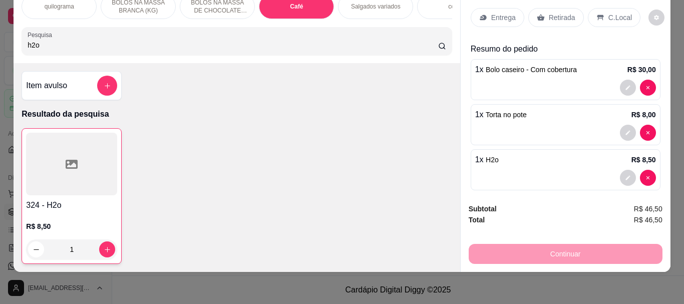
click at [549, 13] on p "Retirada" at bounding box center [561, 18] width 27 height 10
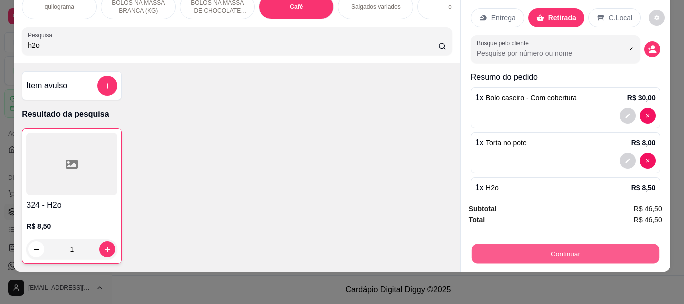
click at [553, 246] on button "Continuar" at bounding box center [565, 254] width 188 height 20
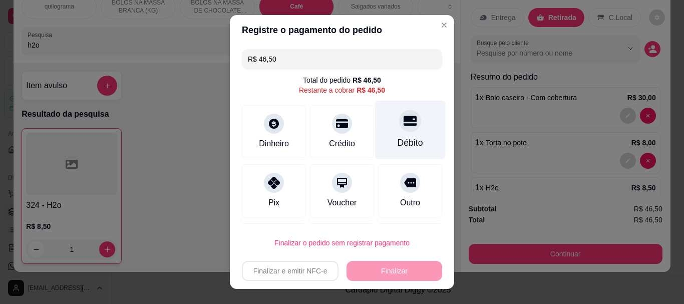
click at [400, 141] on div "Débito" at bounding box center [410, 143] width 26 height 13
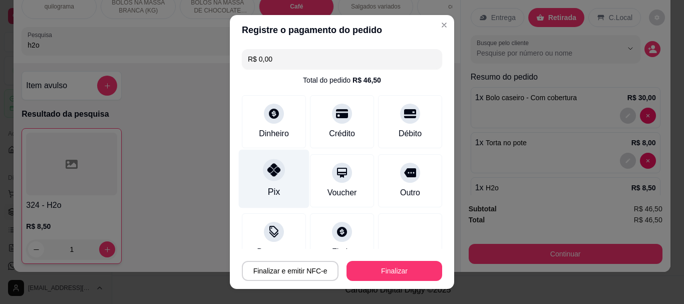
click at [272, 174] on icon at bounding box center [273, 170] width 13 height 13
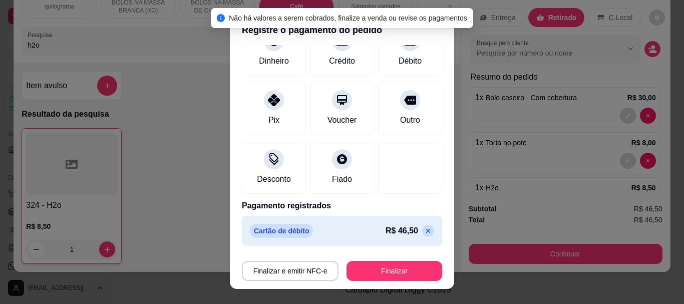
scroll to position [74, 0]
click at [424, 227] on icon at bounding box center [428, 230] width 8 height 8
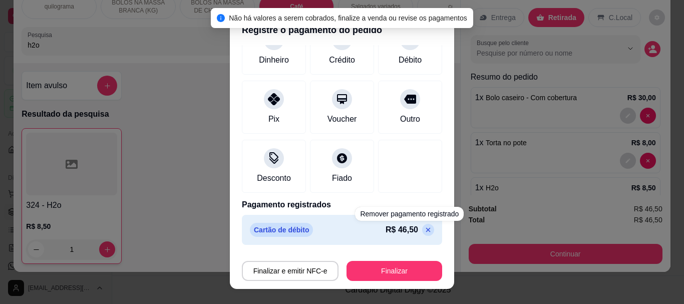
scroll to position [56, 0]
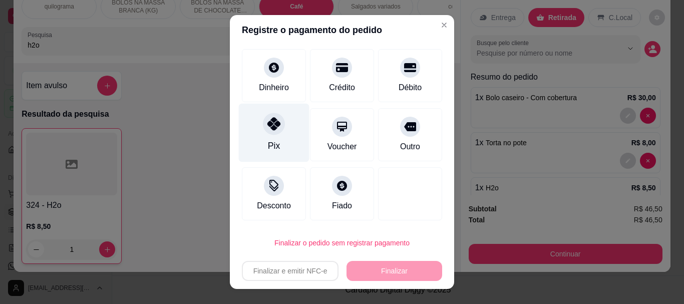
click at [269, 138] on div "Pix" at bounding box center [274, 133] width 71 height 59
type input "R$ 0,00"
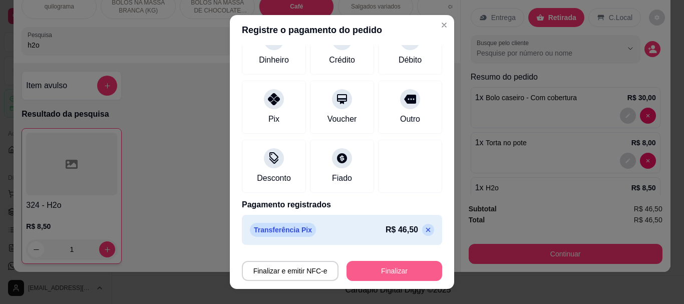
click at [395, 264] on button "Finalizar" at bounding box center [394, 271] width 96 height 20
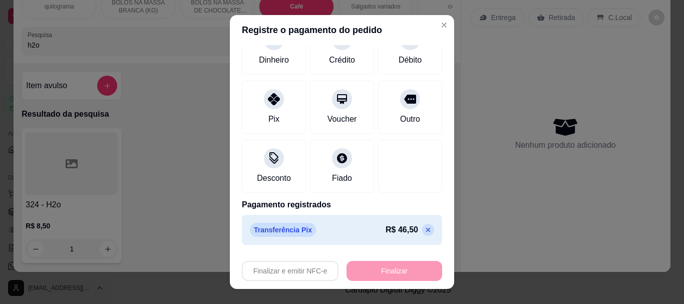
type input "0"
type input "-R$ 46,50"
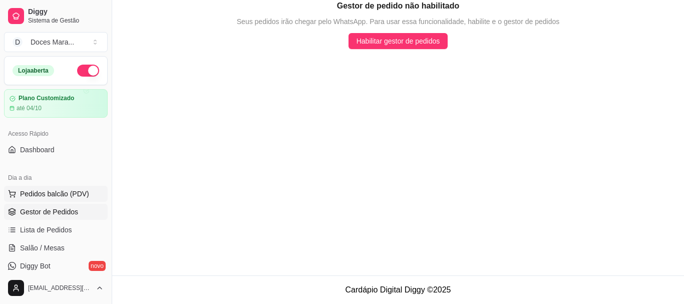
click at [33, 193] on span "Pedidos balcão (PDV)" at bounding box center [54, 194] width 69 height 10
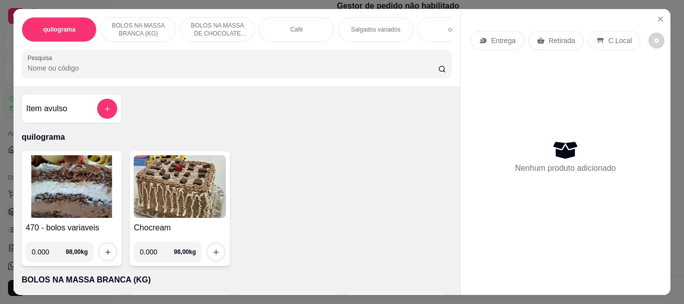
select select "ALL"
select select "0"
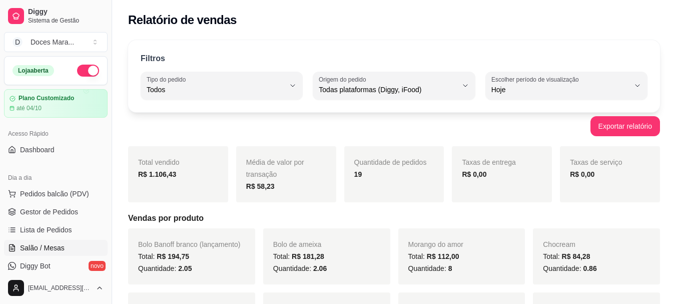
click at [61, 248] on span "Salão / Mesas" at bounding box center [42, 248] width 45 height 10
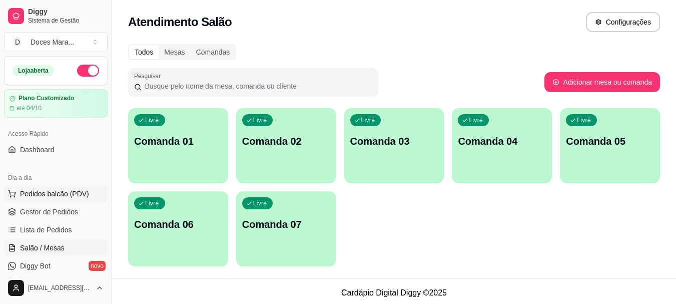
click at [59, 191] on span "Pedidos balcão (PDV)" at bounding box center [54, 194] width 69 height 10
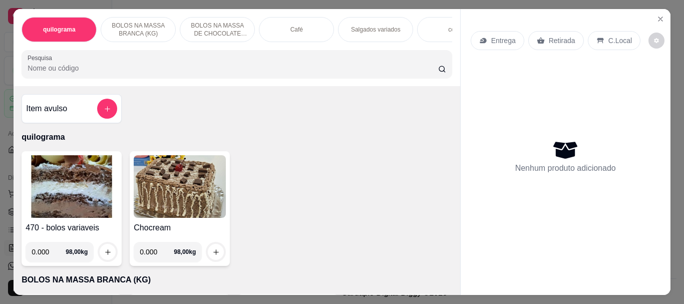
click at [269, 31] on div "Café" at bounding box center [296, 29] width 75 height 25
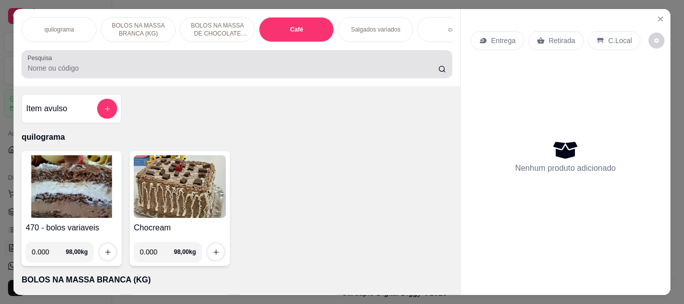
scroll to position [27, 0]
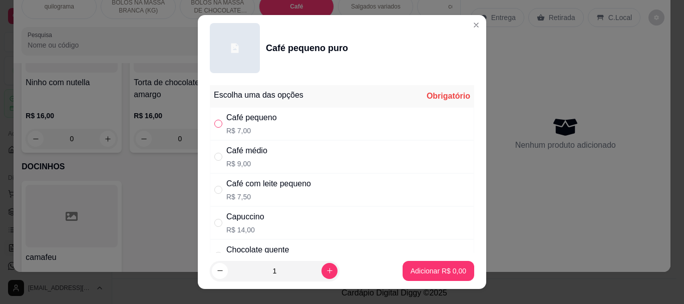
click at [218, 127] on input "" at bounding box center [218, 124] width 8 height 8
radio input "true"
click at [424, 272] on p "Adicionar R$ 7,00" at bounding box center [438, 271] width 54 height 10
type input "1"
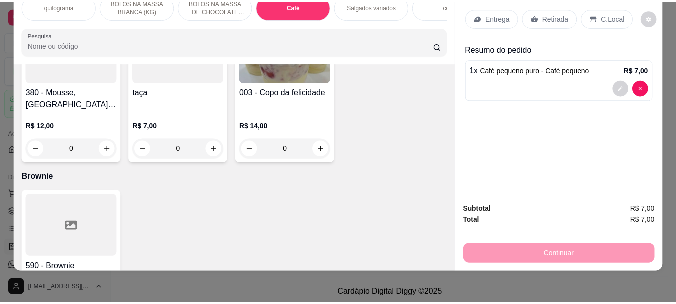
scroll to position [0, 0]
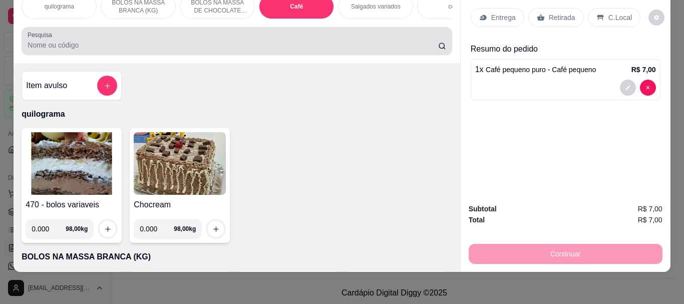
click at [74, 51] on div at bounding box center [237, 41] width 418 height 20
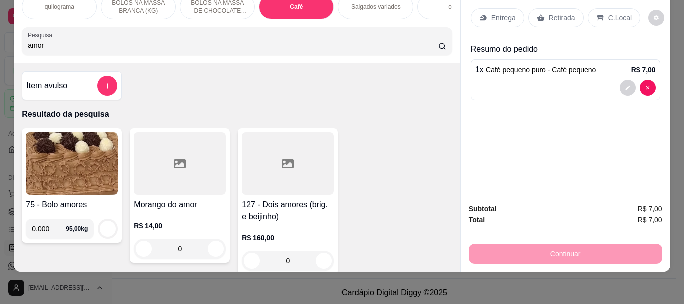
type input "amor"
click at [176, 172] on div at bounding box center [180, 163] width 92 height 63
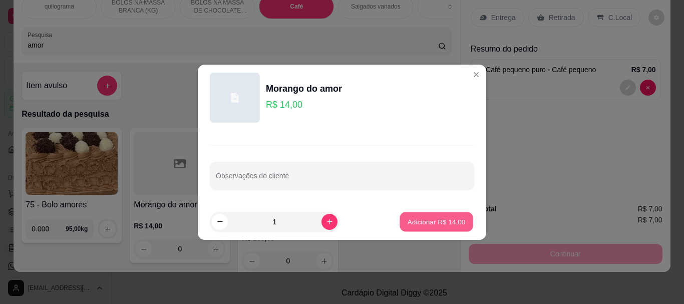
click at [420, 221] on p "Adicionar R$ 14,00" at bounding box center [436, 222] width 58 height 10
type input "1"
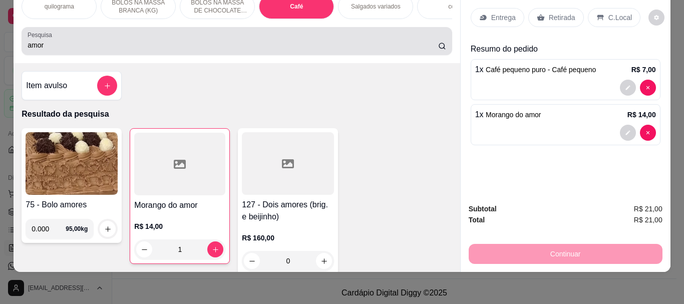
click at [62, 41] on input "amor" at bounding box center [233, 45] width 410 height 10
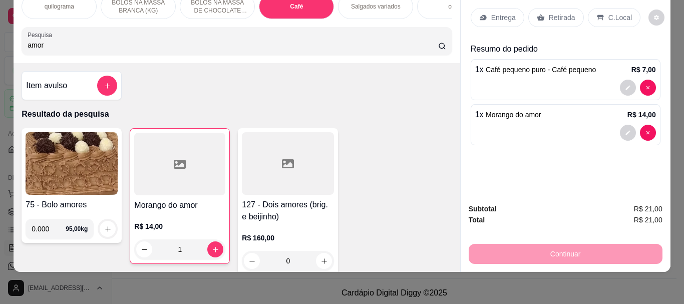
click at [152, 187] on div at bounding box center [179, 164] width 91 height 63
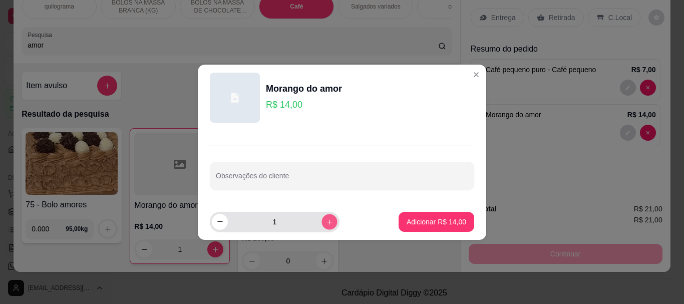
click at [326, 220] on icon "increase-product-quantity" at bounding box center [330, 222] width 8 height 8
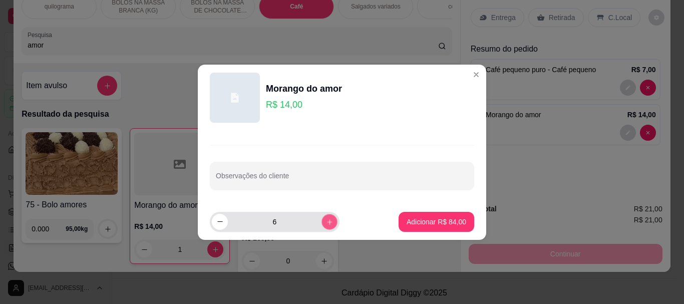
click at [326, 220] on icon "increase-product-quantity" at bounding box center [330, 222] width 8 height 8
click at [224, 218] on button "decrease-product-quantity" at bounding box center [220, 222] width 16 height 16
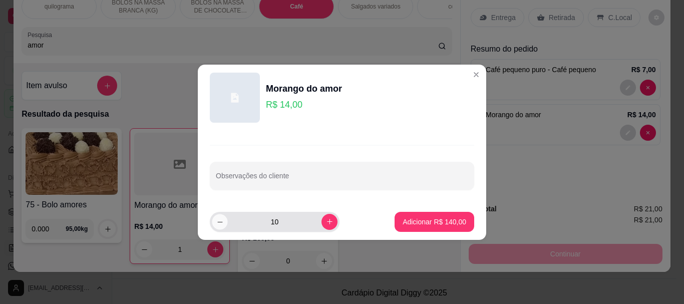
type input "9"
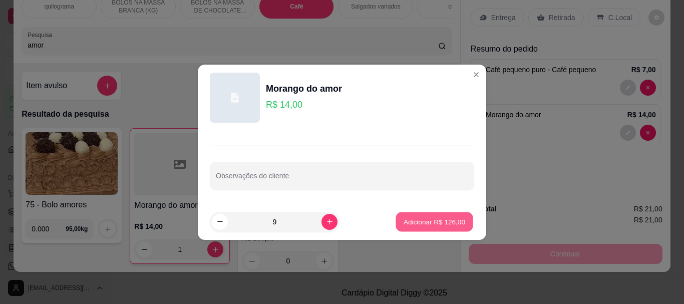
click at [409, 226] on p "Adicionar R$ 126,00" at bounding box center [434, 222] width 62 height 10
type input "10"
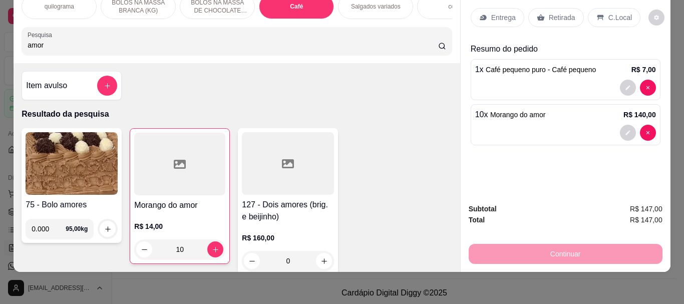
click at [565, 13] on p "Retirada" at bounding box center [561, 18] width 27 height 10
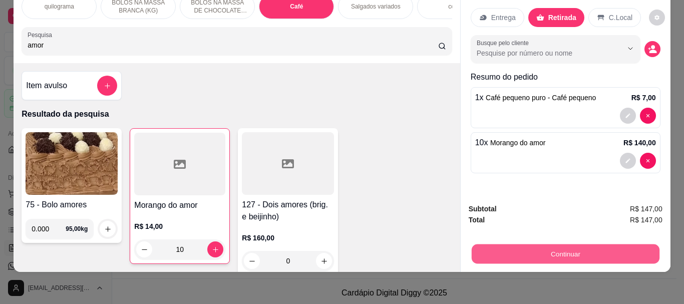
click at [566, 252] on button "Continuar" at bounding box center [565, 254] width 188 height 20
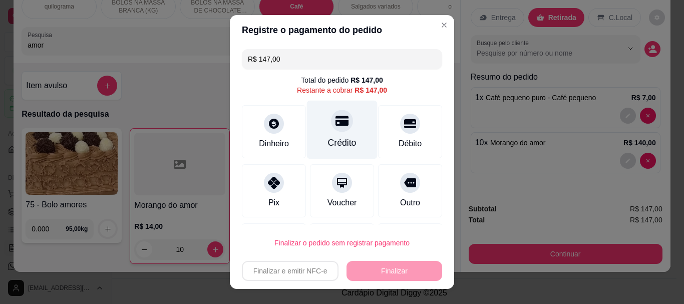
click at [331, 128] on div at bounding box center [342, 121] width 22 height 22
type input "R$ 0,00"
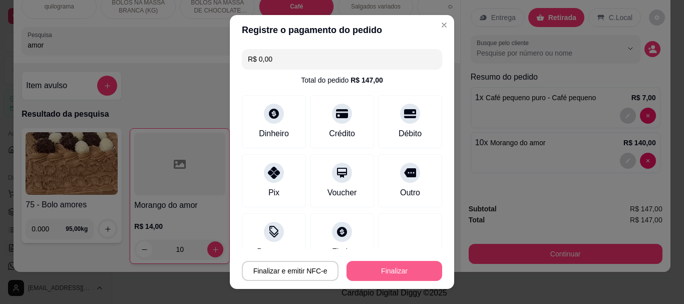
click at [377, 268] on button "Finalizar" at bounding box center [394, 271] width 96 height 20
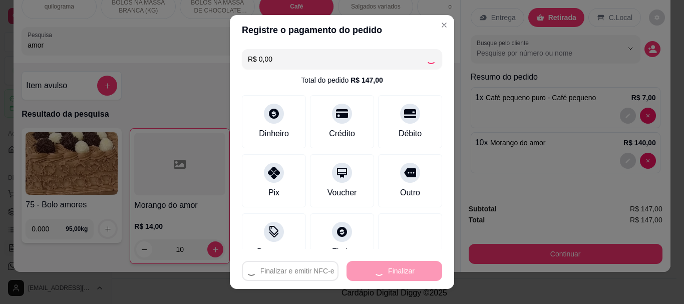
type input "0"
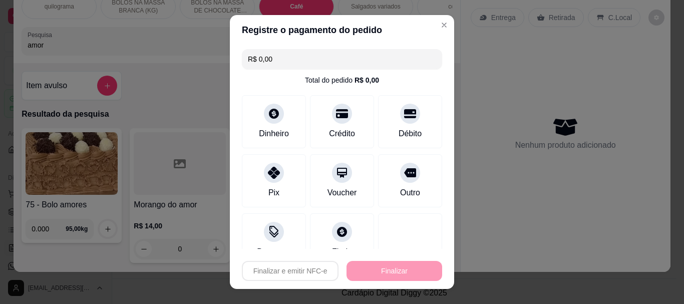
type input "-R$ 147,00"
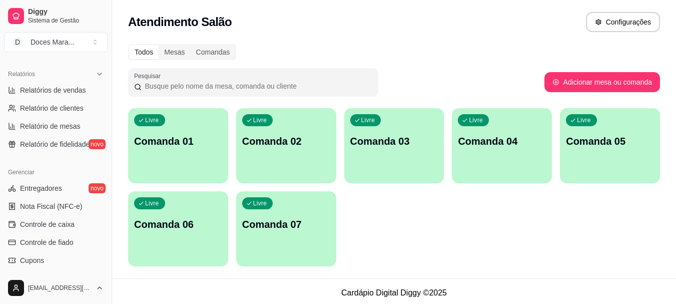
scroll to position [300, 0]
click at [48, 88] on span "Relatórios de vendas" at bounding box center [53, 90] width 66 height 10
